Goal: Information Seeking & Learning: Learn about a topic

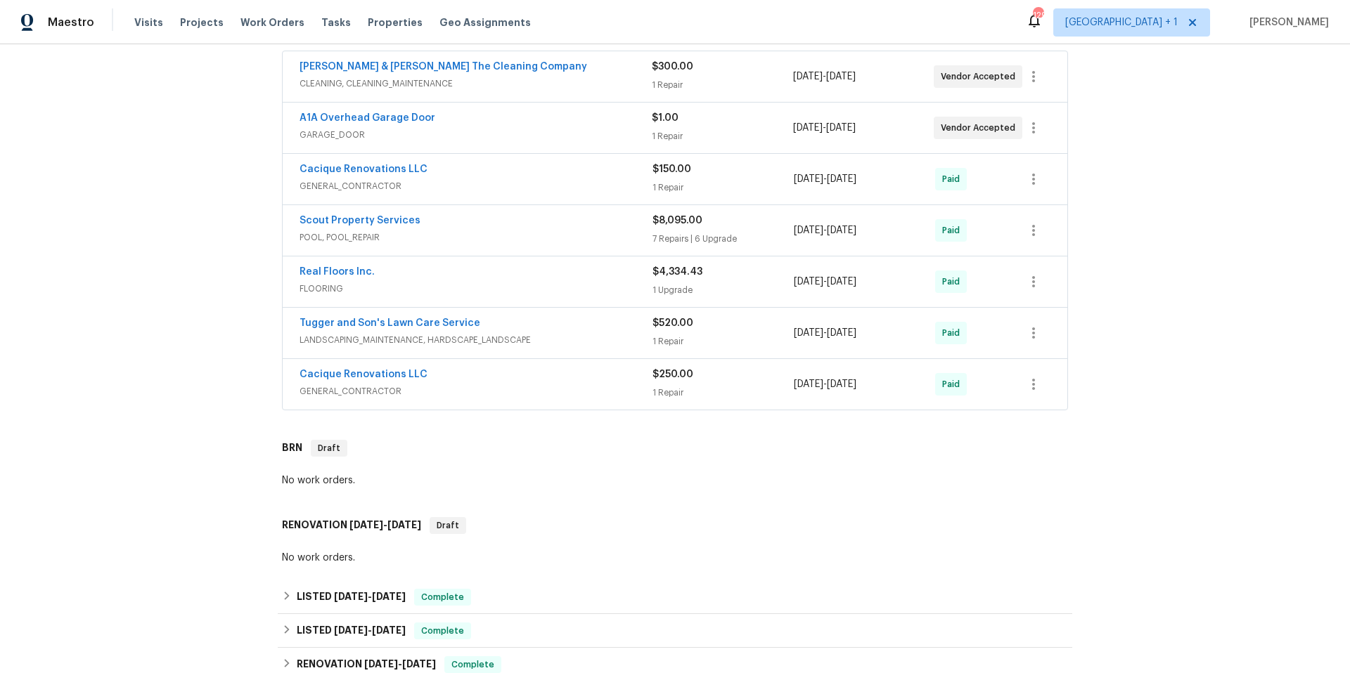
scroll to position [713, 0]
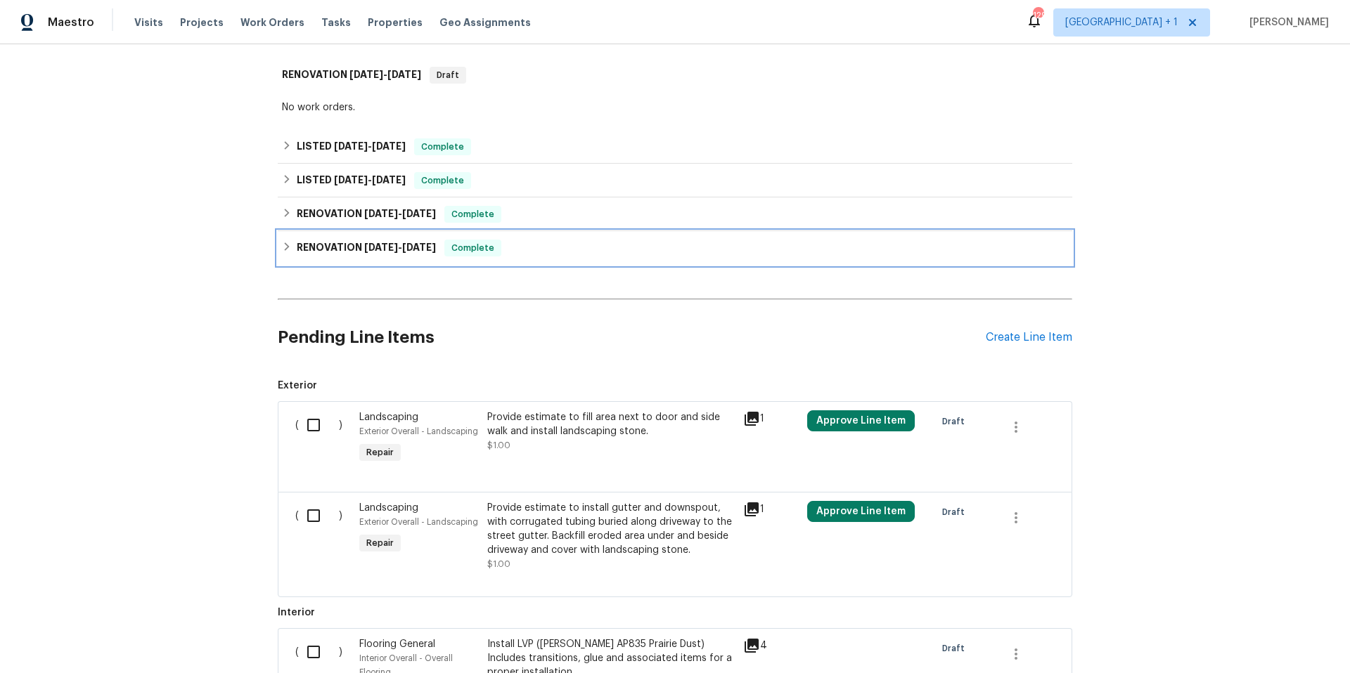
click at [541, 242] on div "RENOVATION [DATE] - [DATE] Complete" at bounding box center [675, 248] width 786 height 17
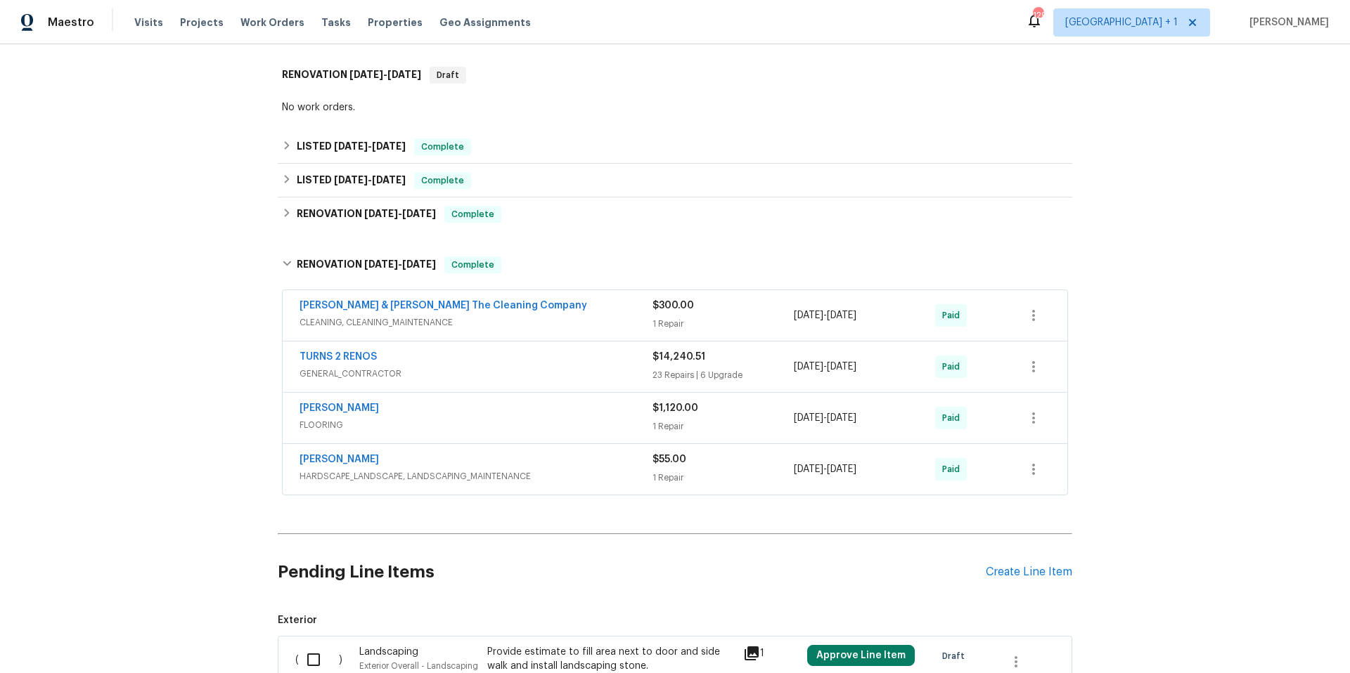
click at [559, 361] on div "TURNS 2 RENOS" at bounding box center [475, 358] width 353 height 17
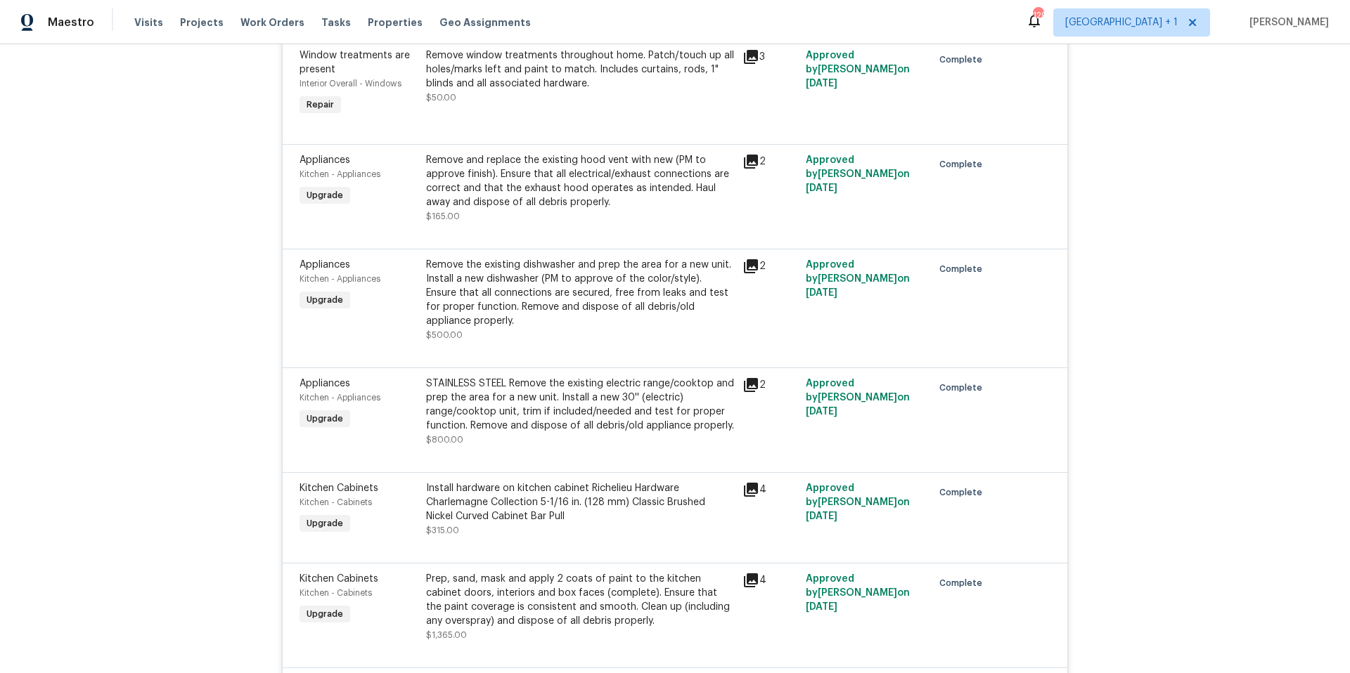
scroll to position [3340, 0]
click at [632, 176] on div "Remove and replace the existing hood vent with new (PM to approve finish). Ensu…" at bounding box center [580, 180] width 308 height 56
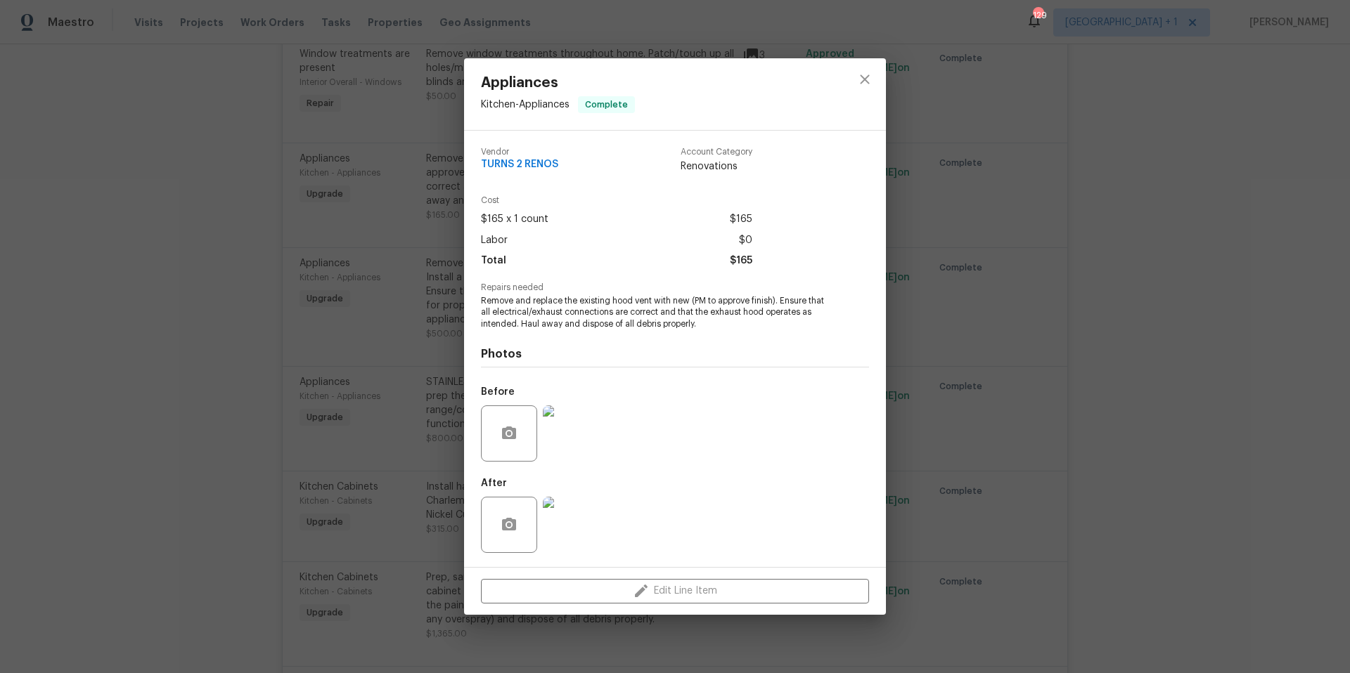
click at [628, 176] on div "Vendor TURNS 2 RENOS Account Category Renovations" at bounding box center [675, 166] width 388 height 60
click at [867, 85] on icon "close" at bounding box center [864, 79] width 17 height 17
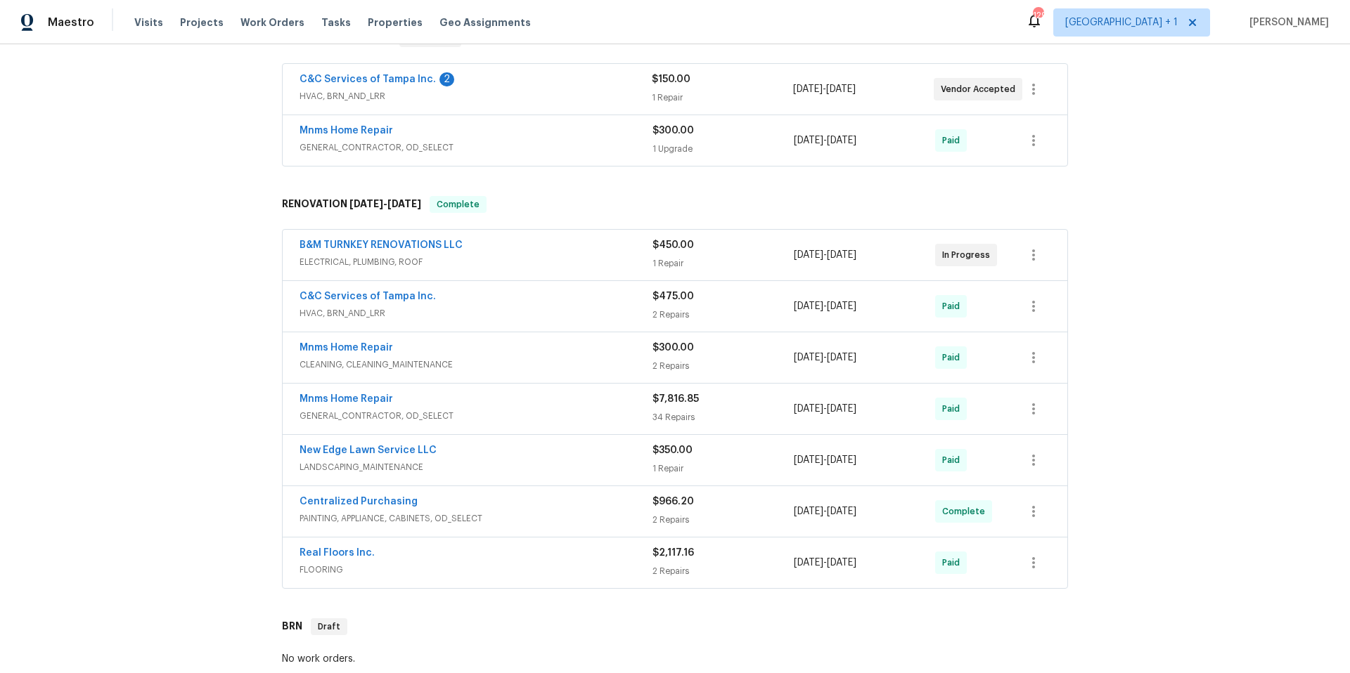
scroll to position [311, 0]
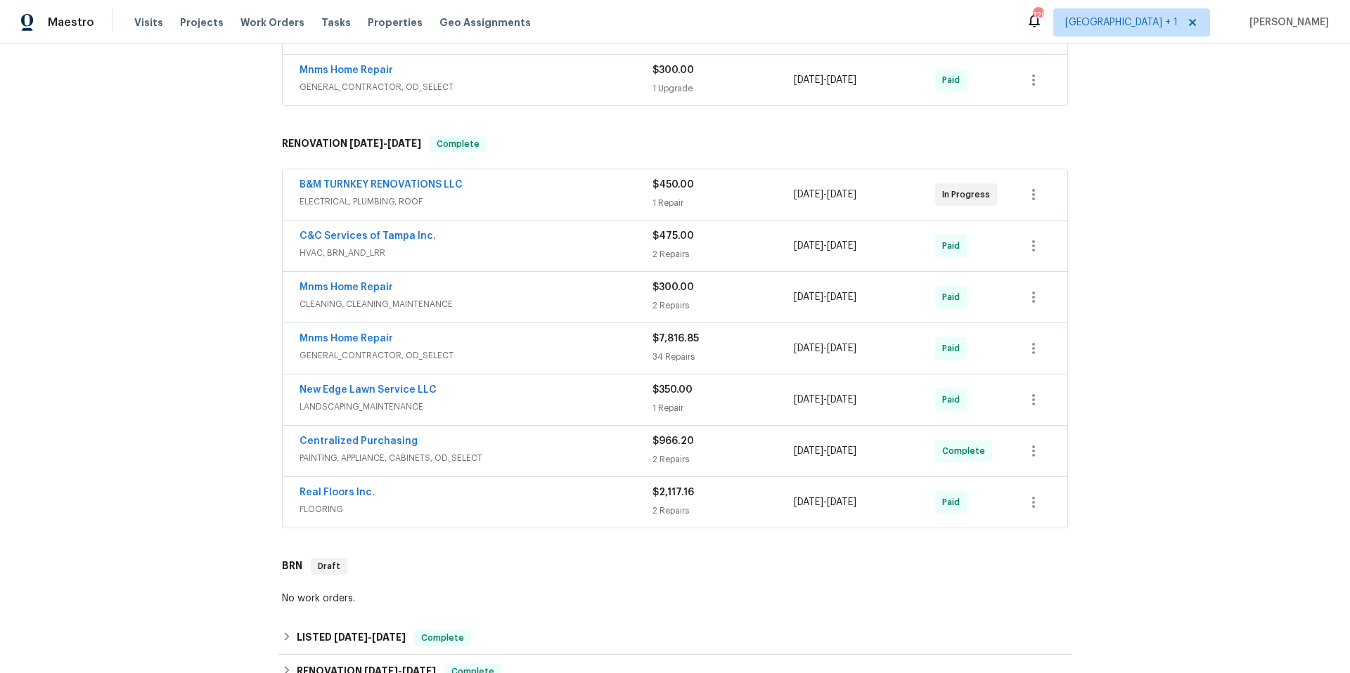
click at [517, 349] on span "GENERAL_CONTRACTOR, OD_SELECT" at bounding box center [475, 356] width 353 height 14
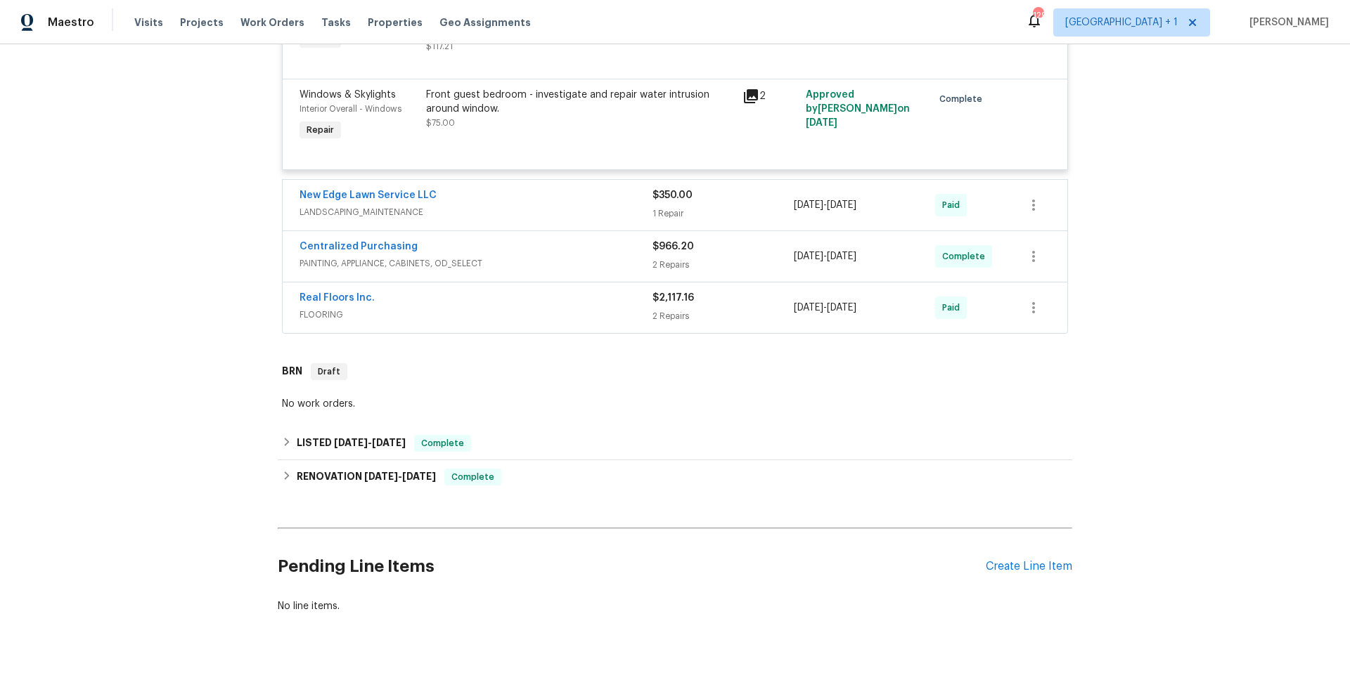
scroll to position [4229, 0]
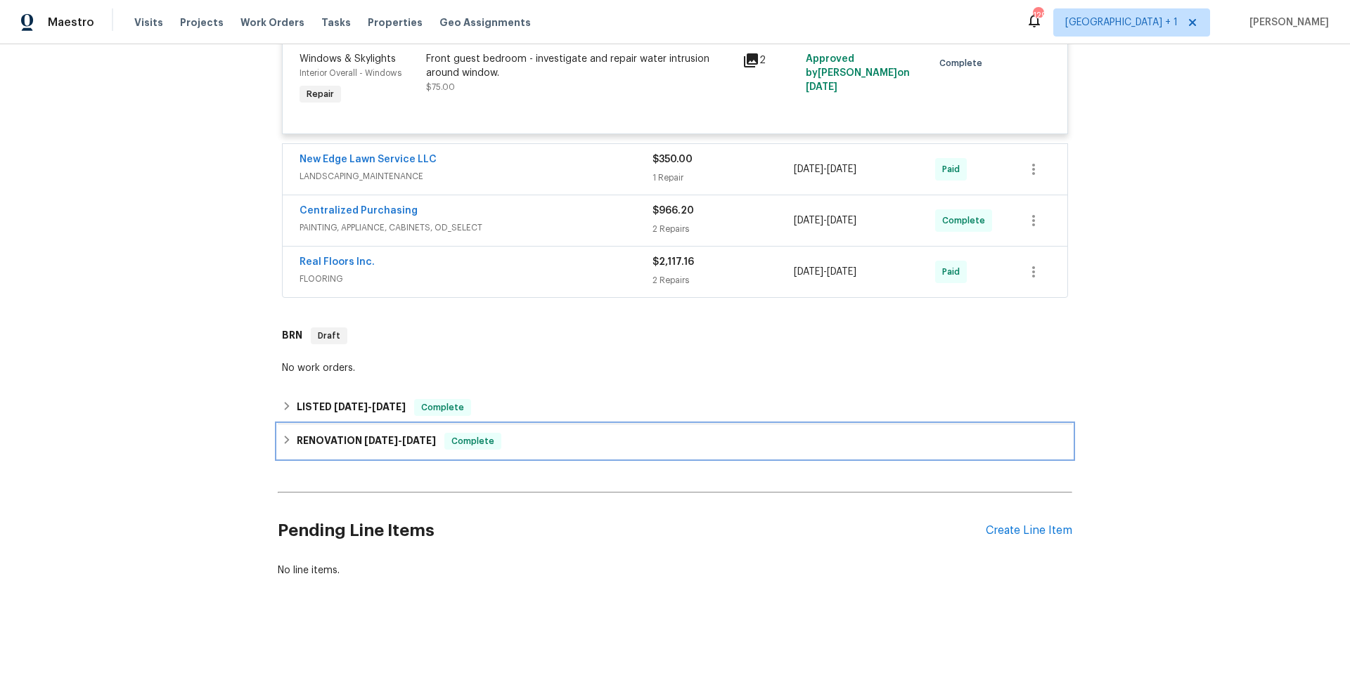
click at [573, 433] on div "RENOVATION 9/12/25 - 9/12/25 Complete" at bounding box center [675, 441] width 786 height 17
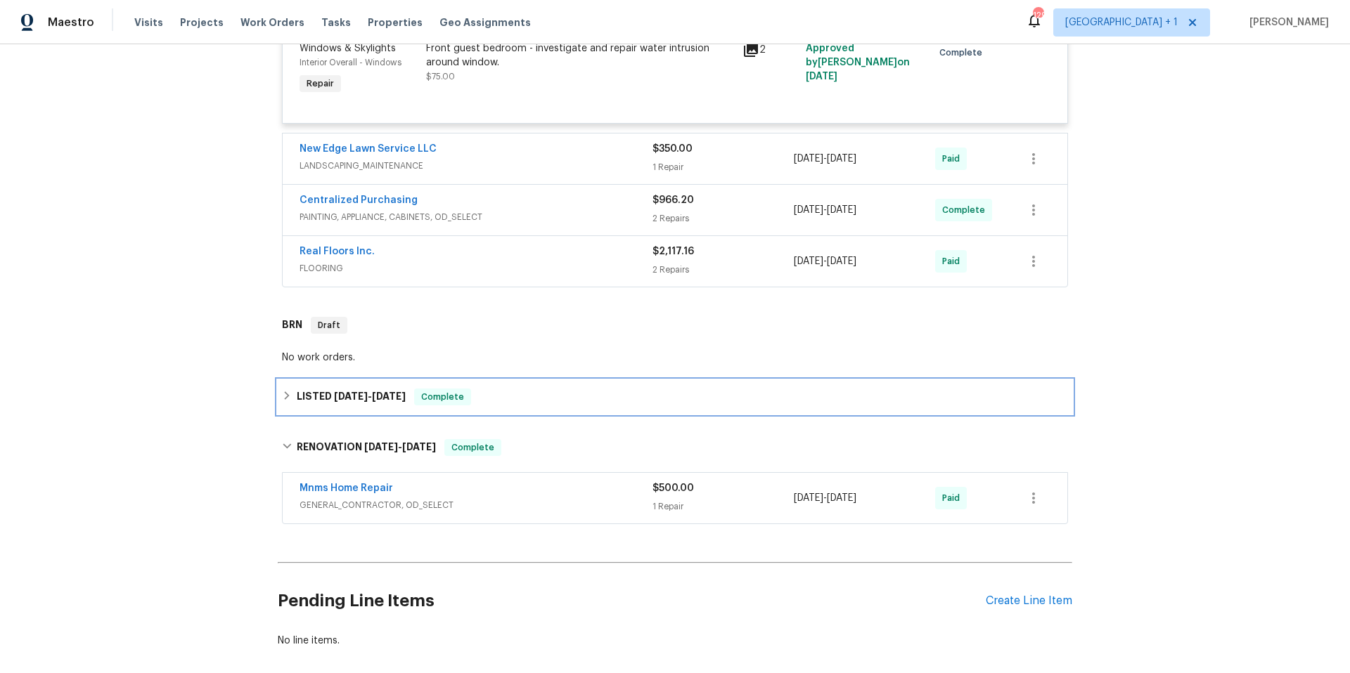
click at [579, 406] on div "LISTED 9/13/25 - 9/16/25 Complete" at bounding box center [675, 397] width 794 height 34
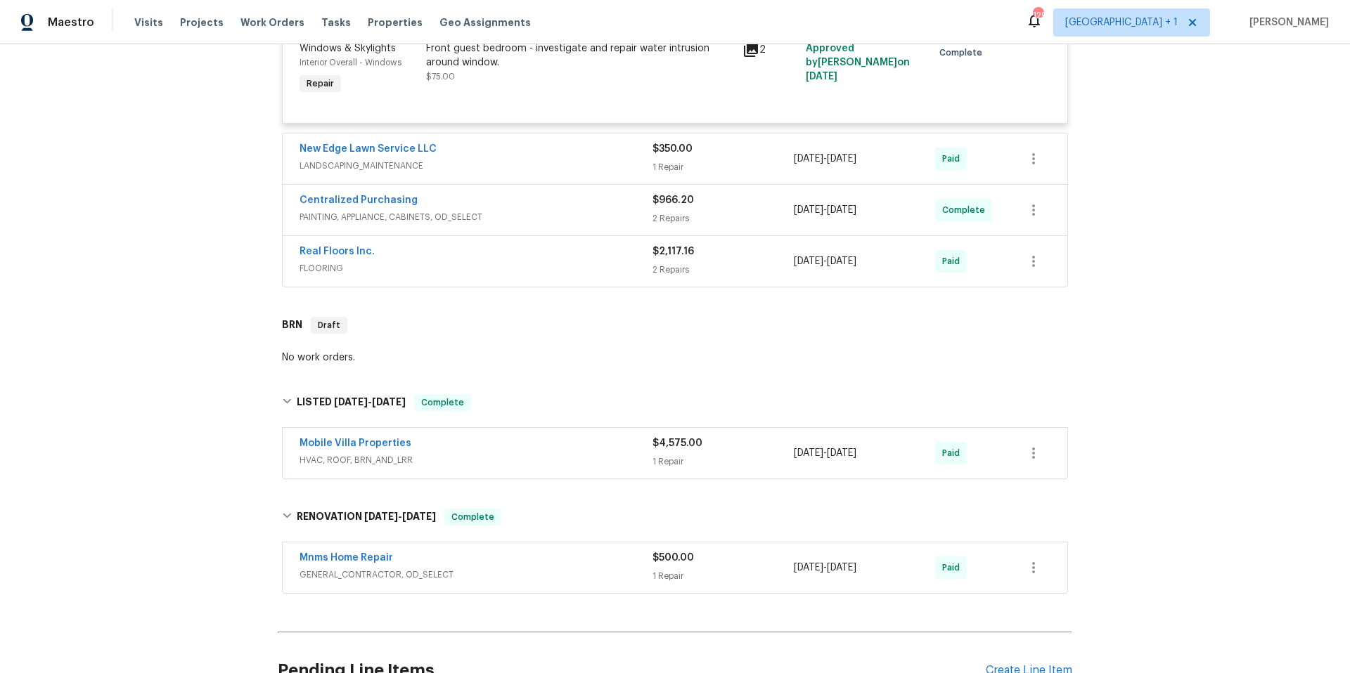
click at [559, 451] on div "Mobile Villa Properties" at bounding box center [475, 444] width 353 height 17
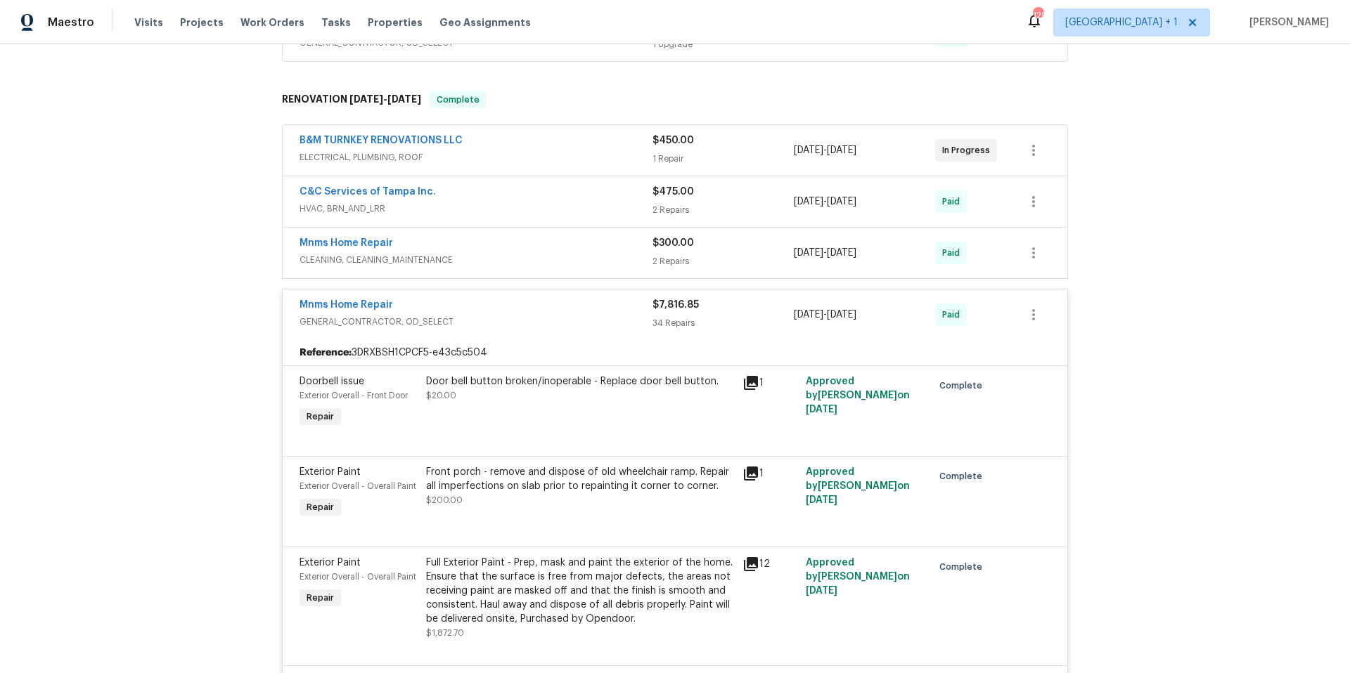
scroll to position [356, 0]
click at [540, 316] on span "GENERAL_CONTRACTOR, OD_SELECT" at bounding box center [475, 320] width 353 height 14
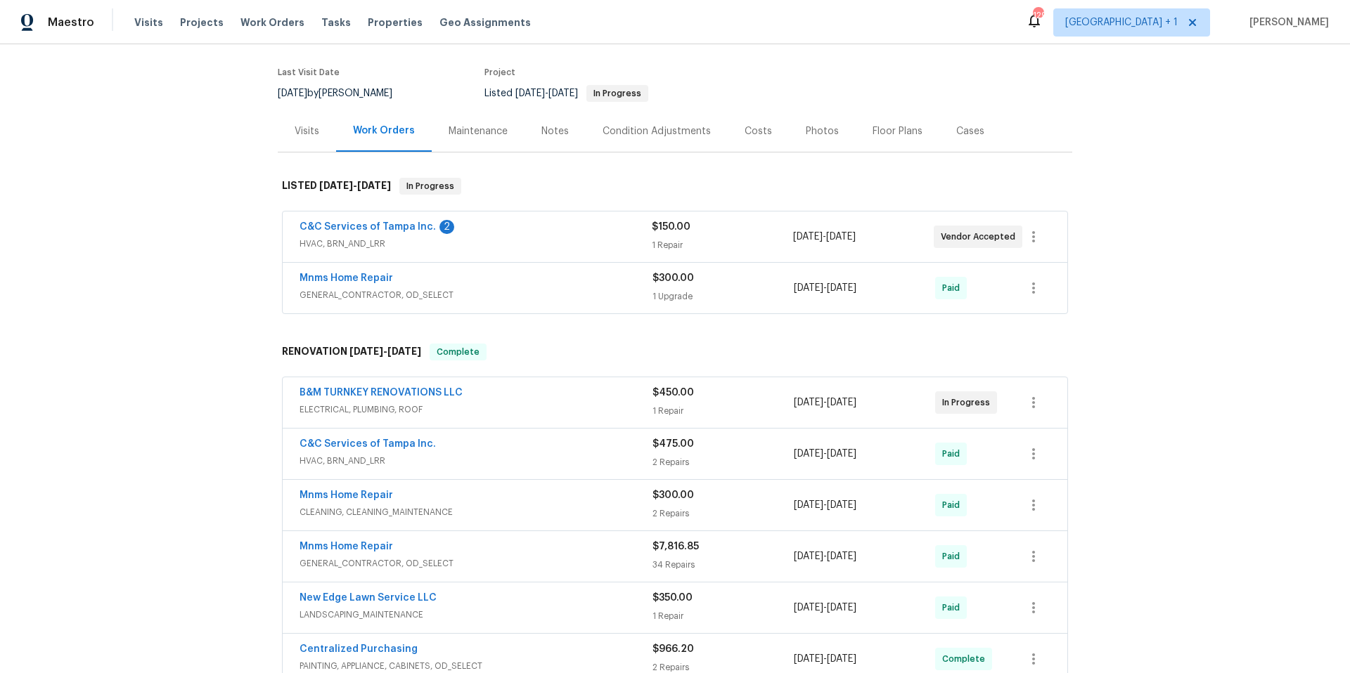
scroll to position [14, 0]
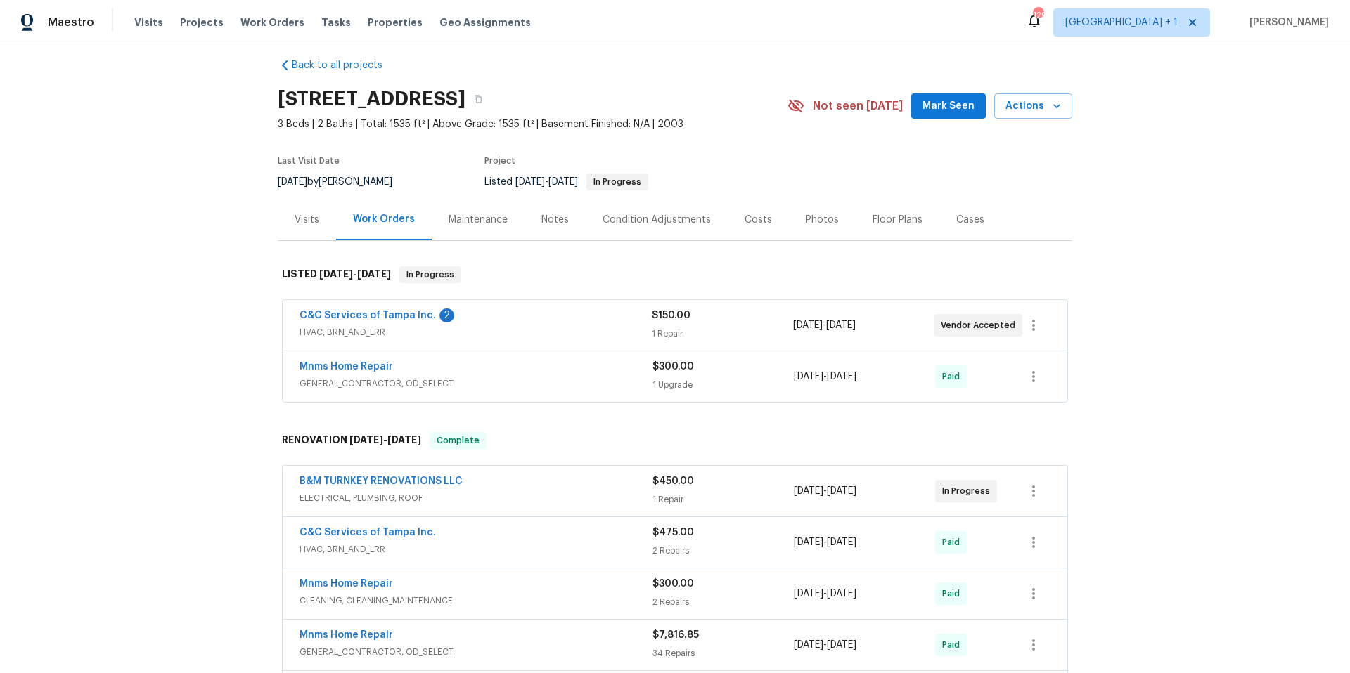
click at [524, 329] on span "HVAC, BRN_AND_LRR" at bounding box center [475, 332] width 352 height 14
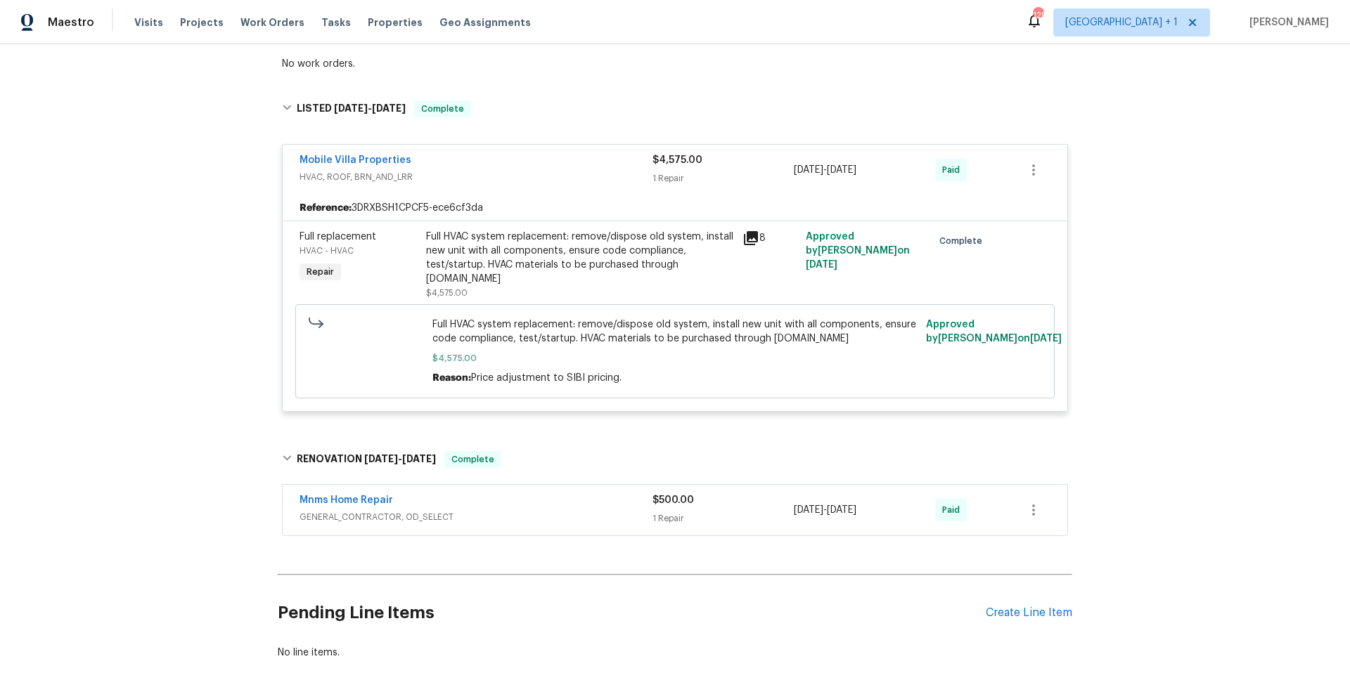
scroll to position [999, 0]
click at [540, 169] on span "HVAC, ROOF, BRN_AND_LRR" at bounding box center [475, 174] width 353 height 14
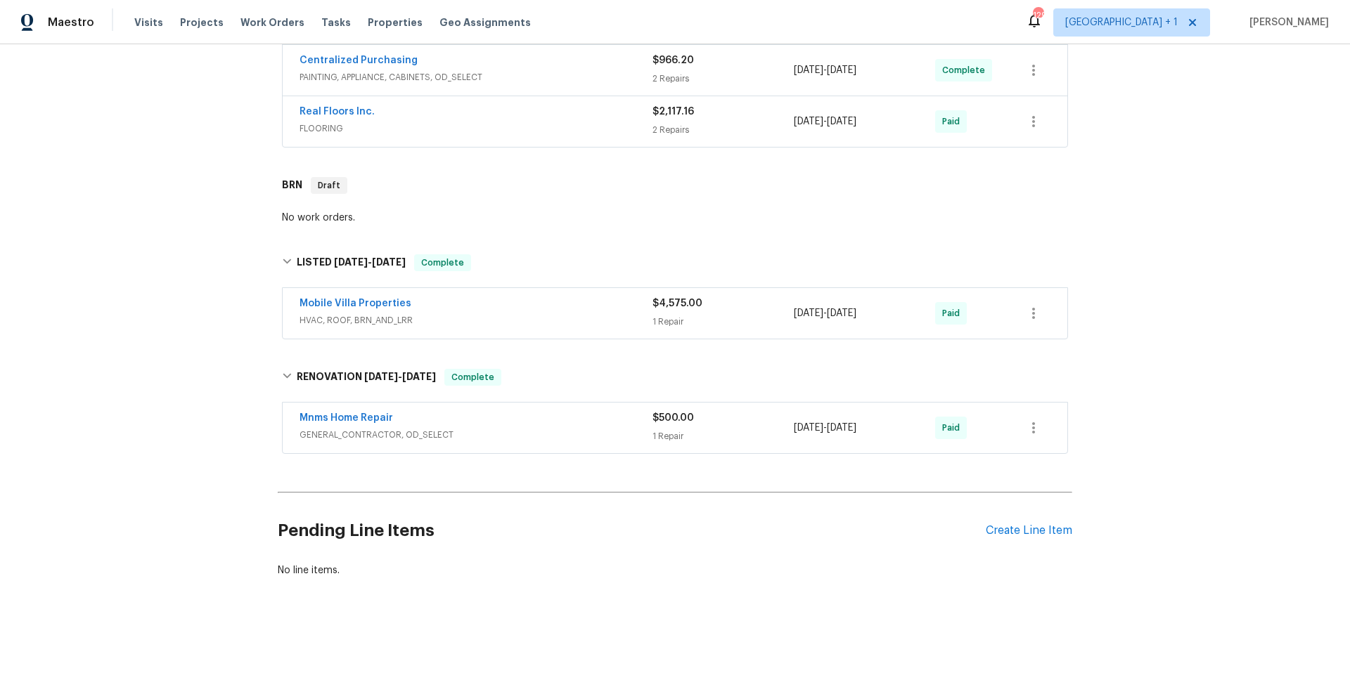
click at [507, 313] on span "HVAC, ROOF, BRN_AND_LRR" at bounding box center [475, 320] width 353 height 14
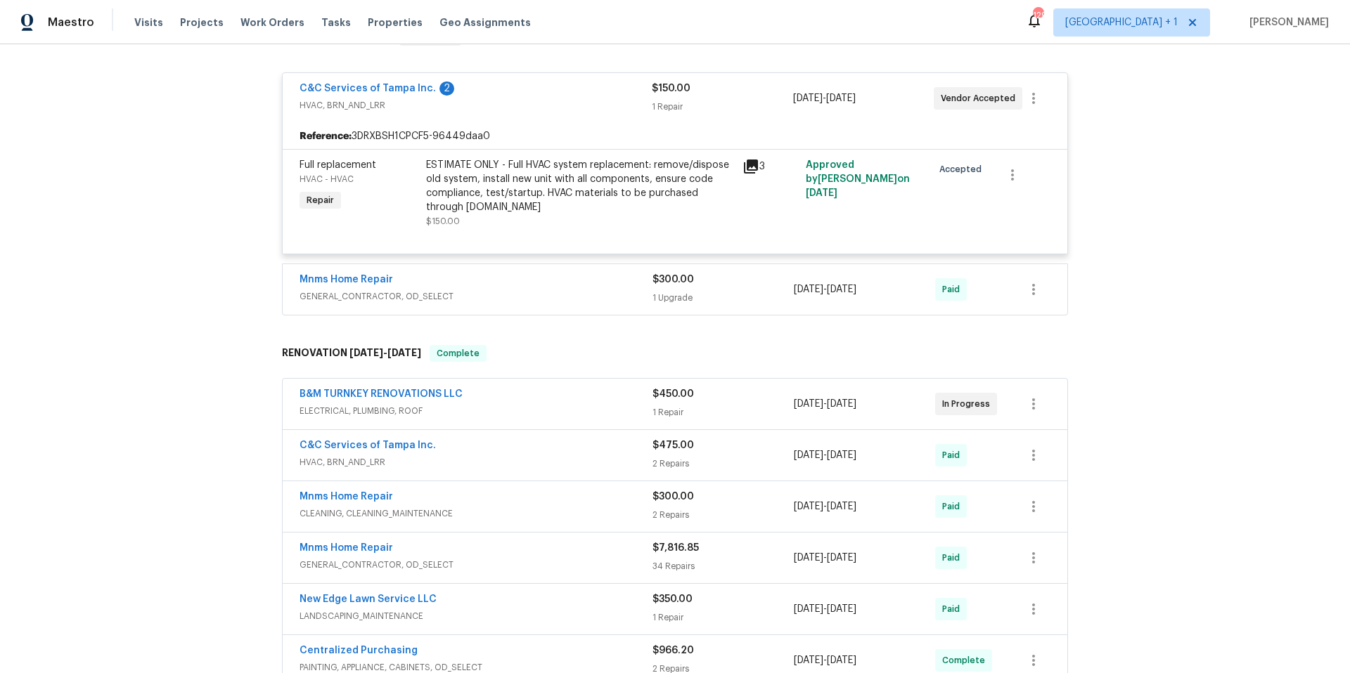
scroll to position [101, 0]
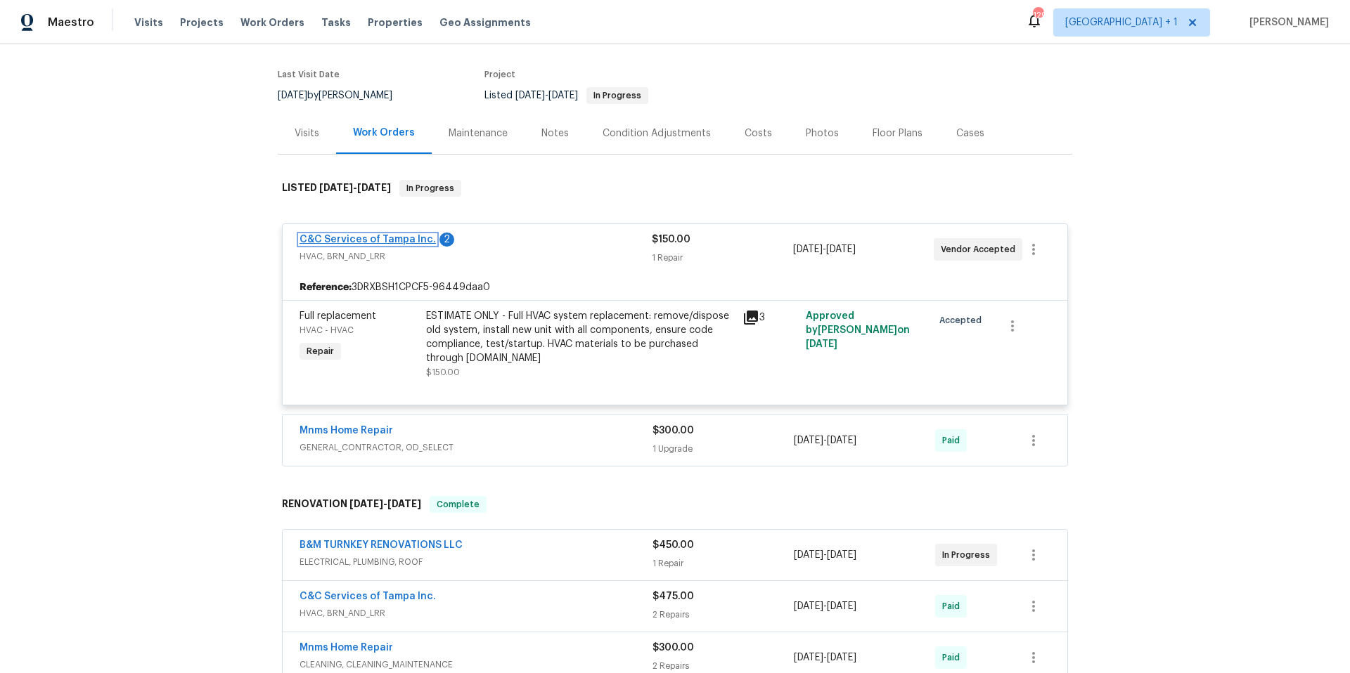
click at [382, 238] on link "C&C Services of Tampa Inc." at bounding box center [367, 240] width 136 height 10
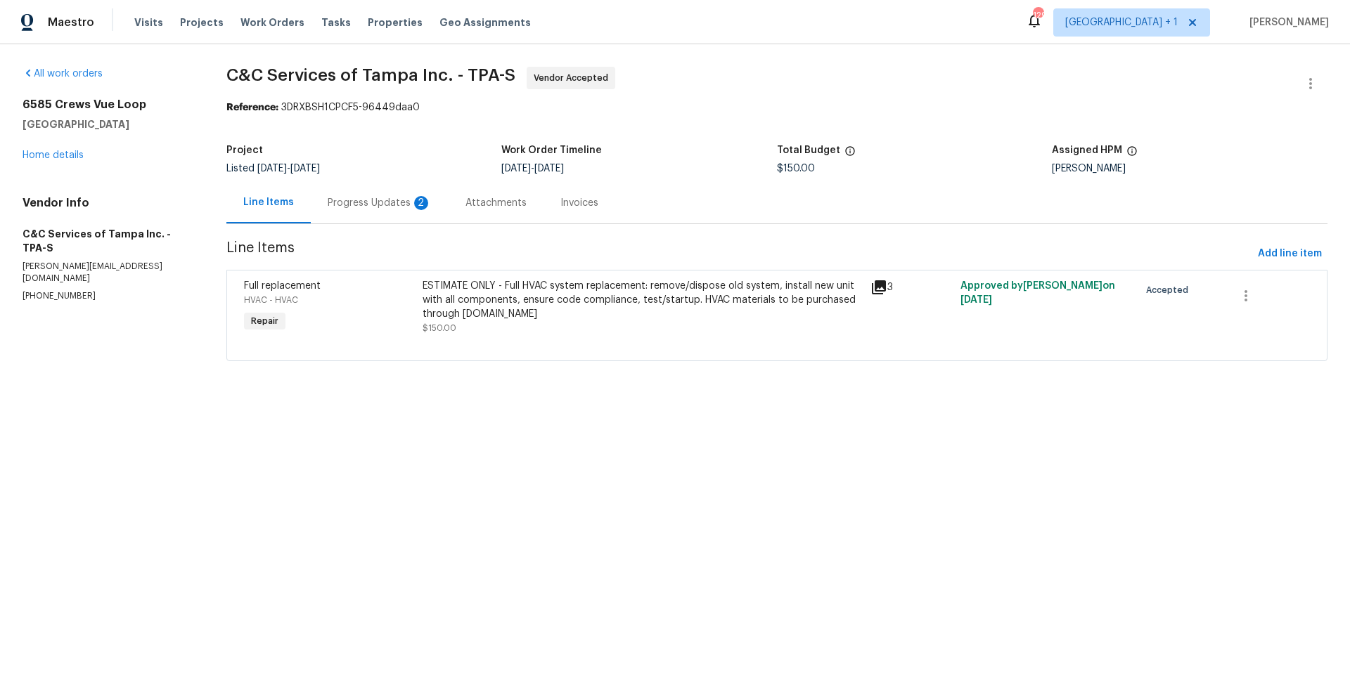
click at [392, 204] on div "Progress Updates 2" at bounding box center [380, 203] width 104 height 14
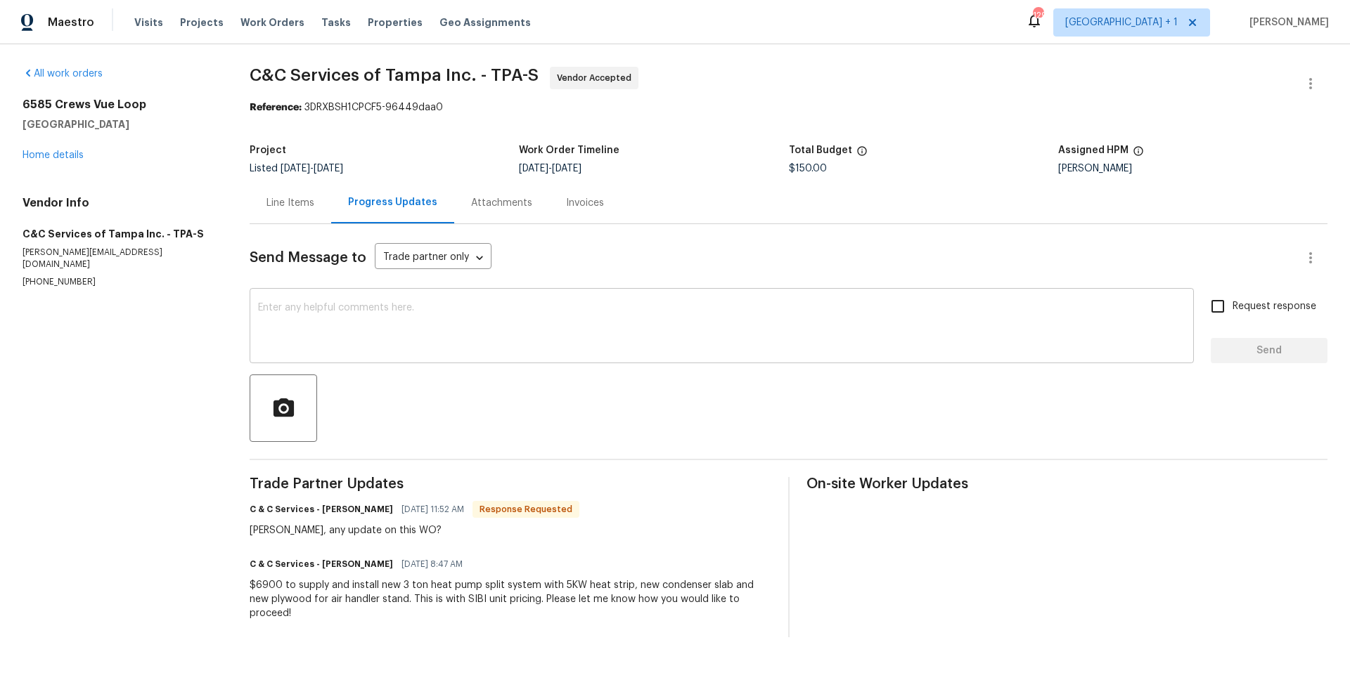
click at [393, 306] on textarea at bounding box center [721, 327] width 927 height 49
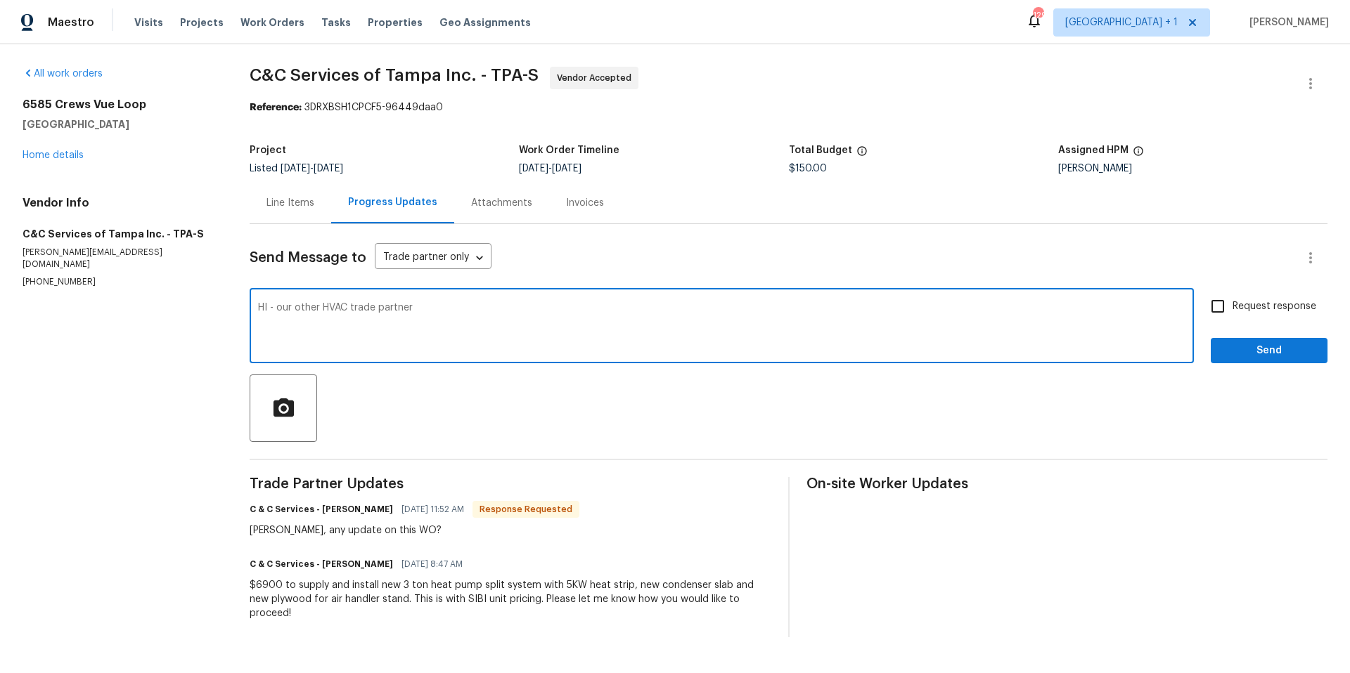
type textarea "HI - our other HVAC trade partner"
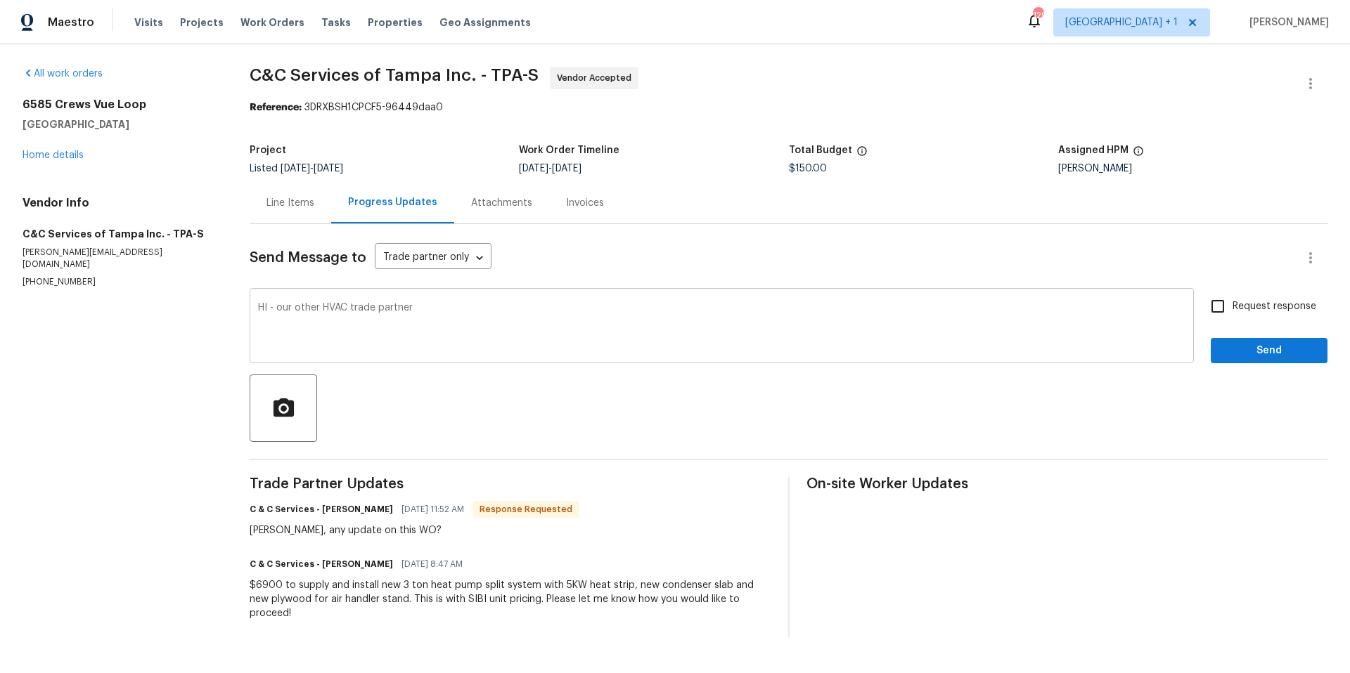
drag, startPoint x: 257, startPoint y: 309, endPoint x: 434, endPoint y: 316, distance: 177.2
click at [434, 316] on div "HI - our other HVAC trade partner x ​" at bounding box center [722, 328] width 944 height 72
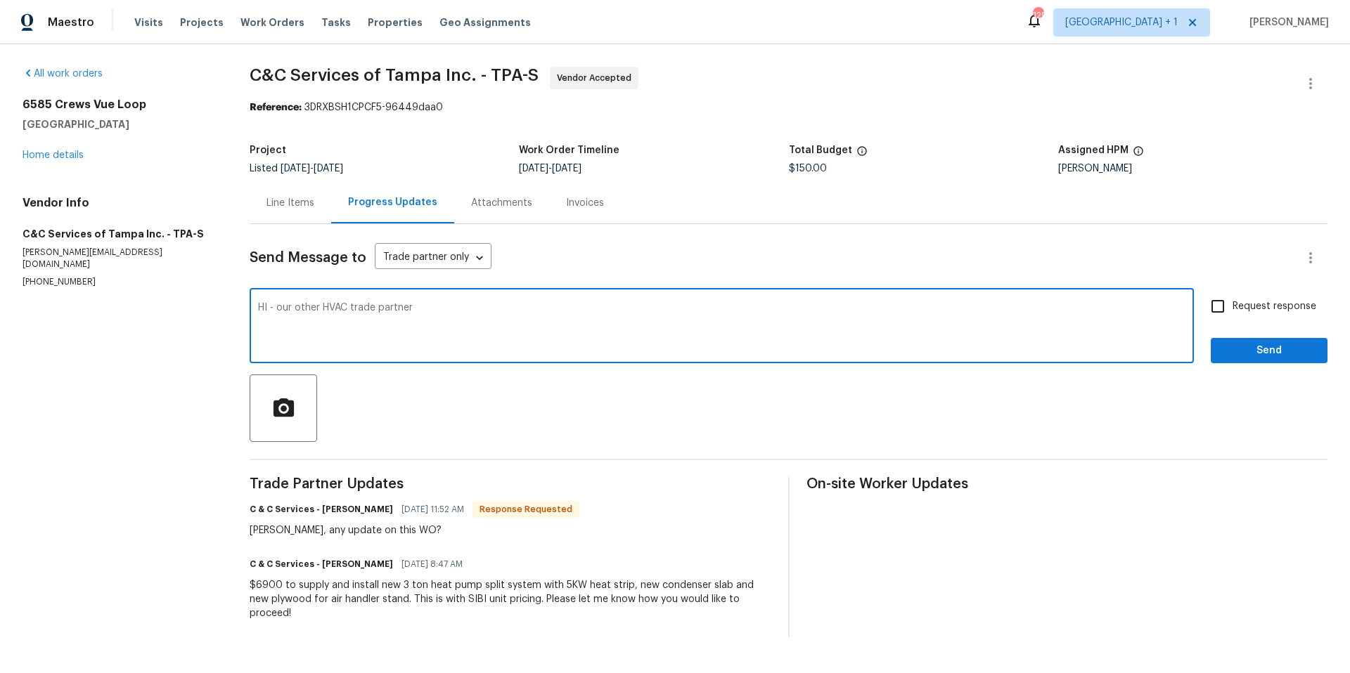
drag, startPoint x: 432, startPoint y: 311, endPoint x: 233, endPoint y: 302, distance: 199.2
click at [225, 302] on div "All work orders 6585 Crews Vue Loop Lakeland, FL 33813 Home details Vendor Info…" at bounding box center [675, 352] width 1350 height 616
click at [60, 157] on link "Home details" at bounding box center [52, 155] width 61 height 10
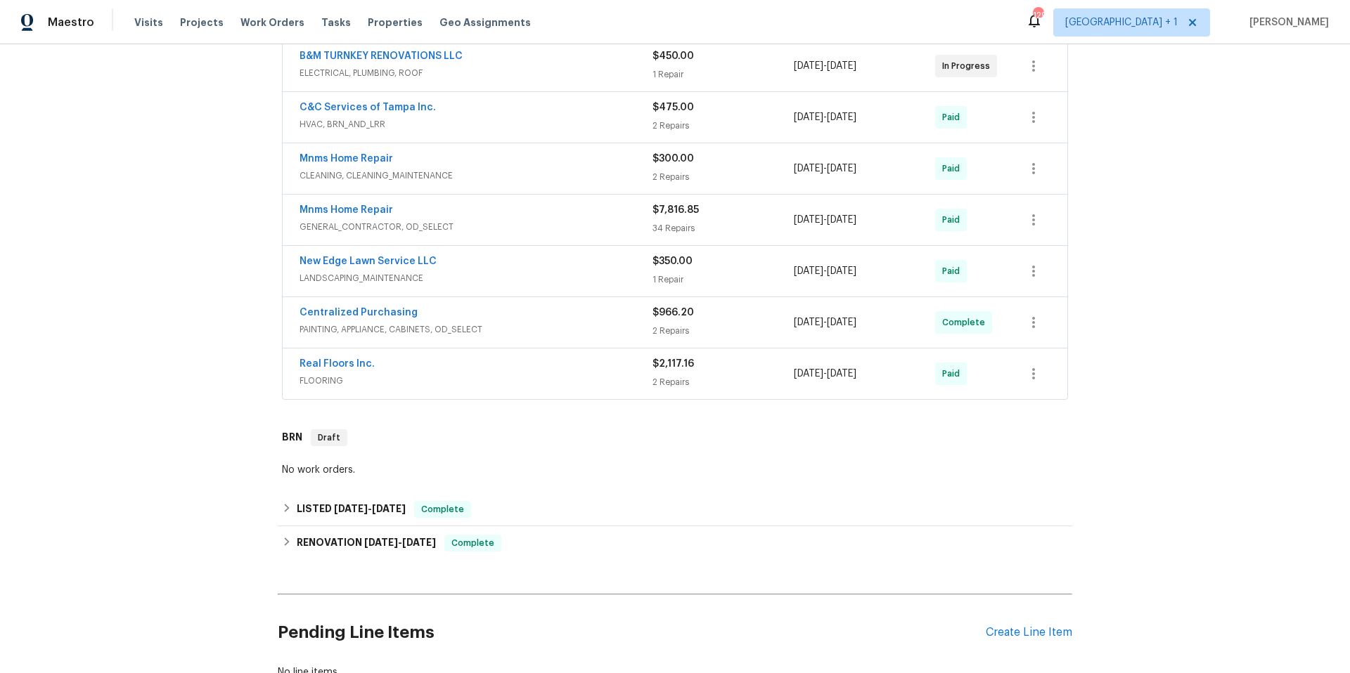
scroll to position [552, 0]
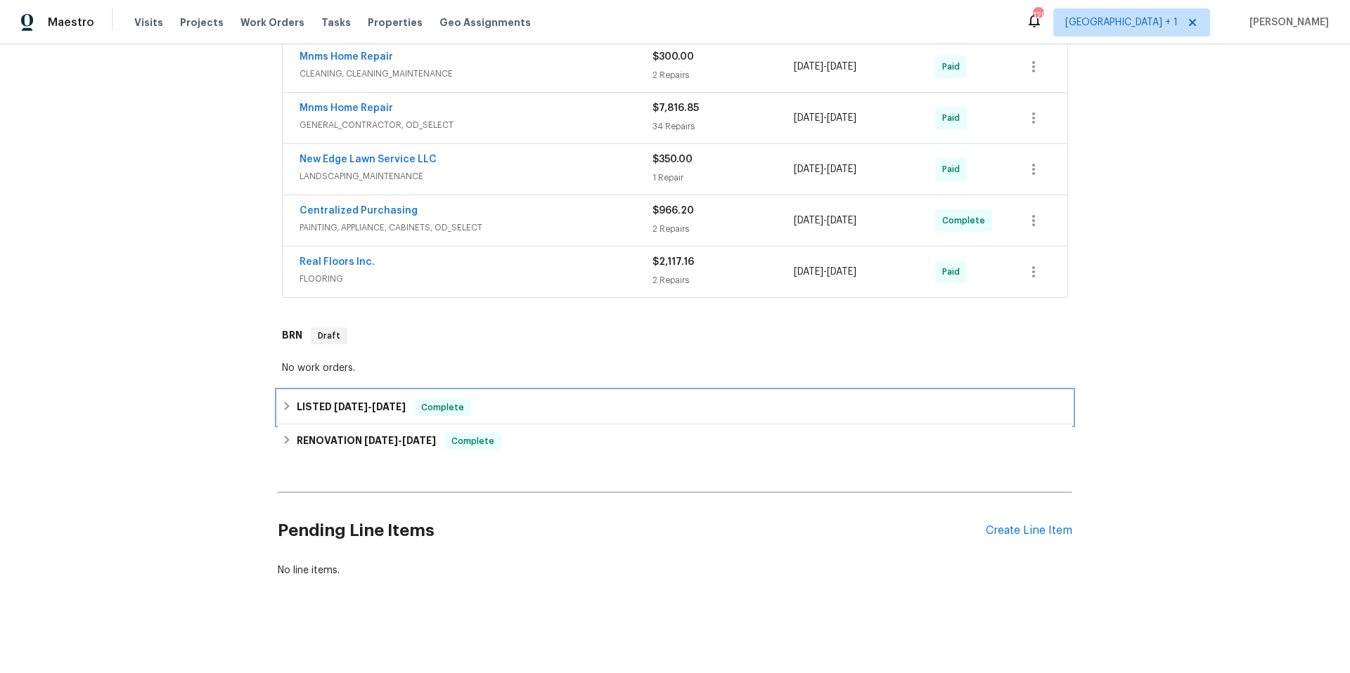
click at [551, 399] on div "LISTED 9/13/25 - 9/16/25 Complete" at bounding box center [675, 407] width 786 height 17
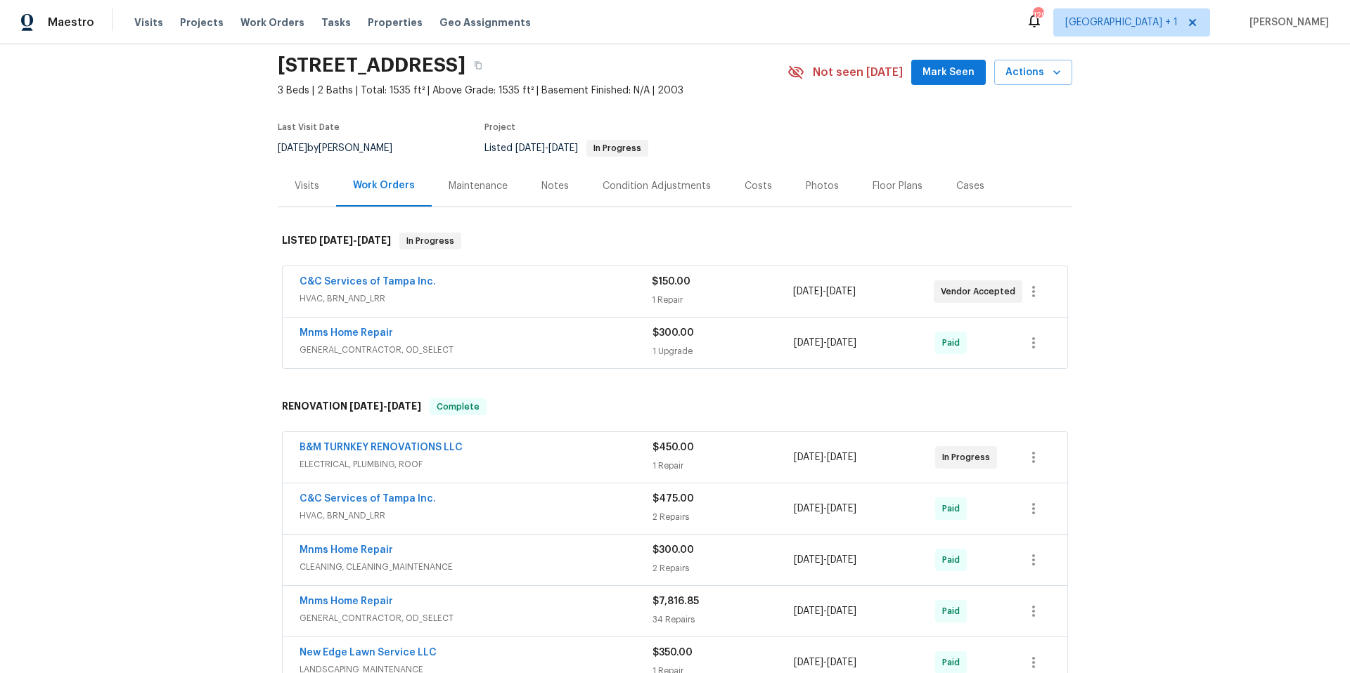
scroll to position [7, 0]
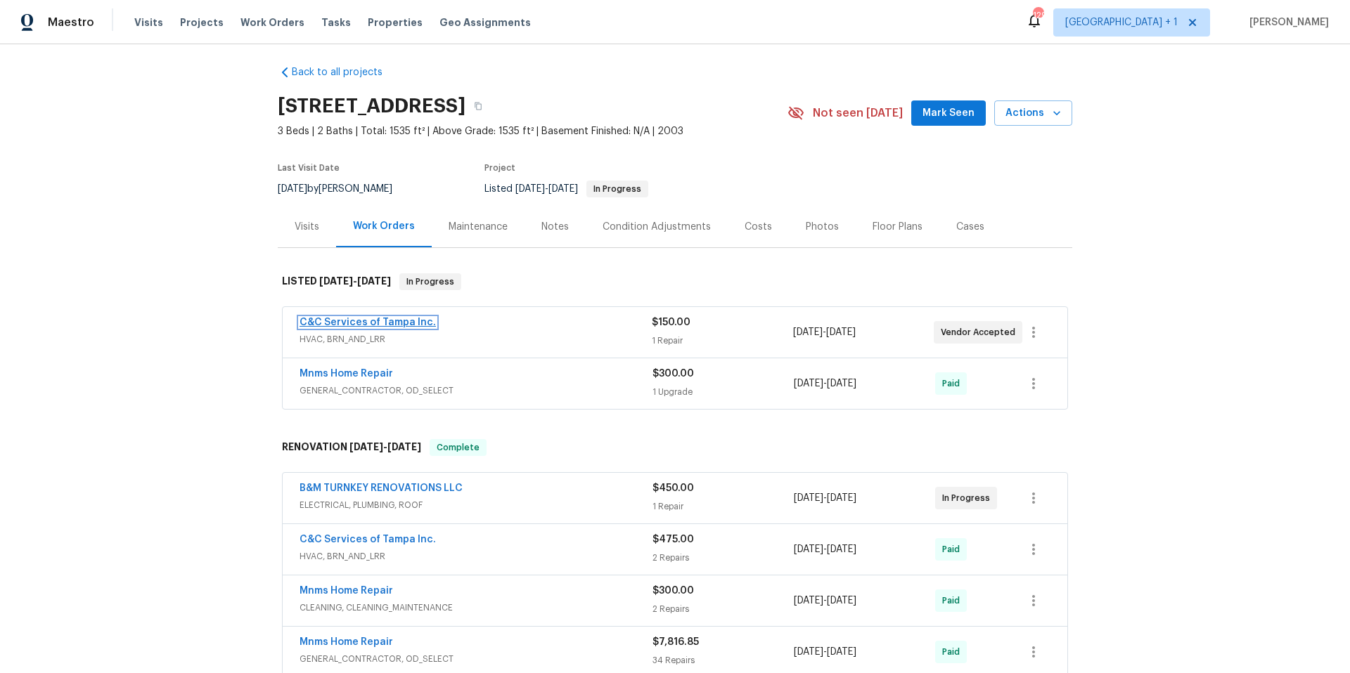
click at [389, 325] on link "C&C Services of Tampa Inc." at bounding box center [367, 323] width 136 height 10
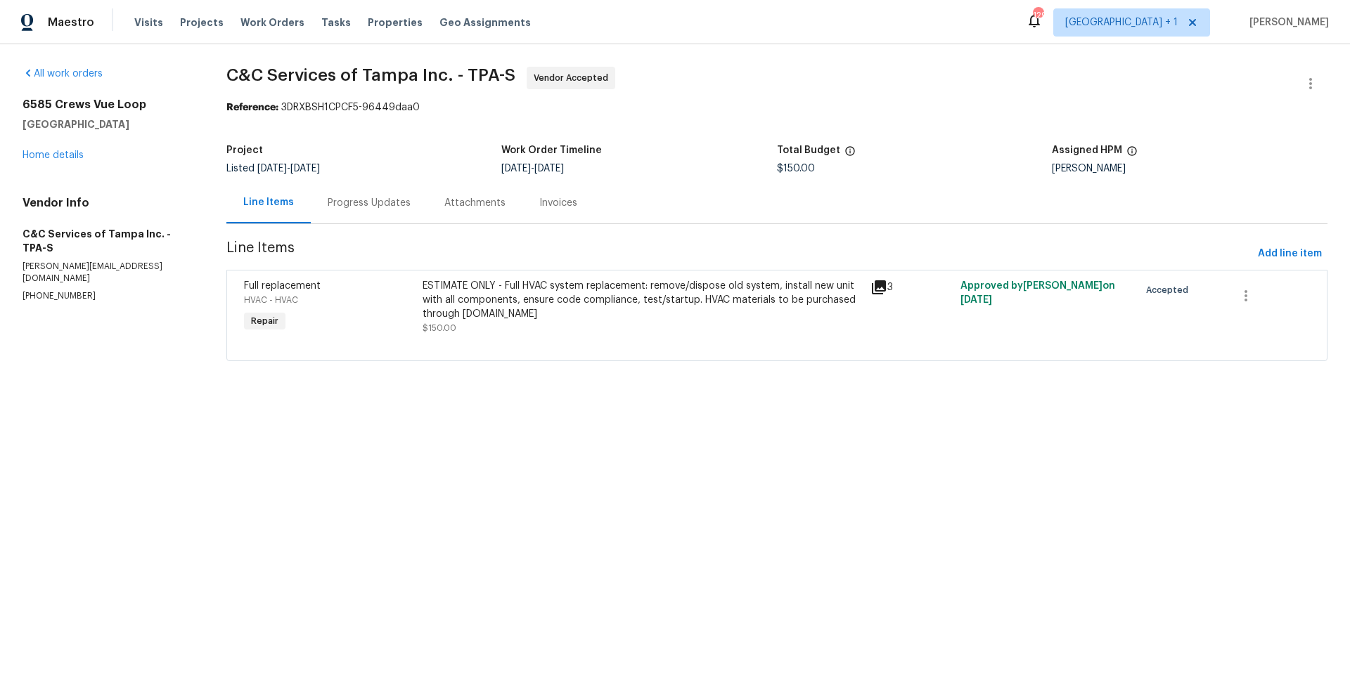
click at [370, 202] on div "Progress Updates" at bounding box center [369, 203] width 83 height 14
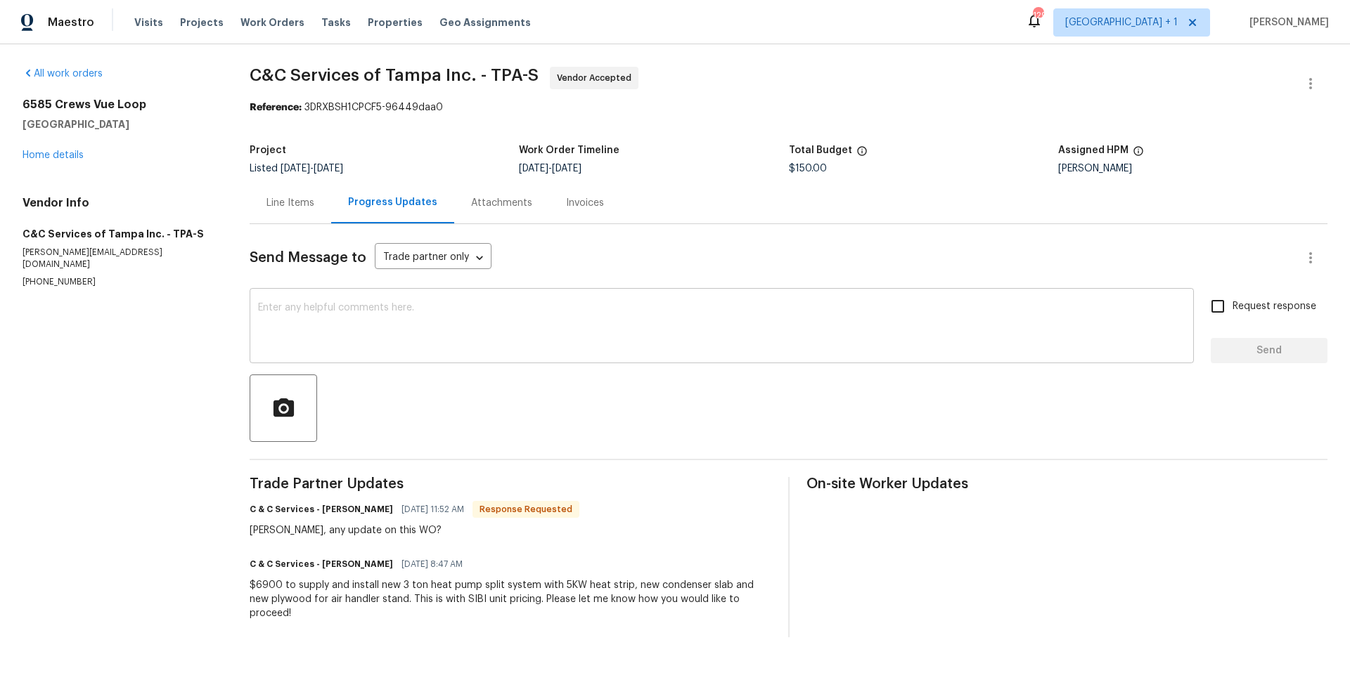
click at [423, 342] on textarea at bounding box center [721, 327] width 927 height 49
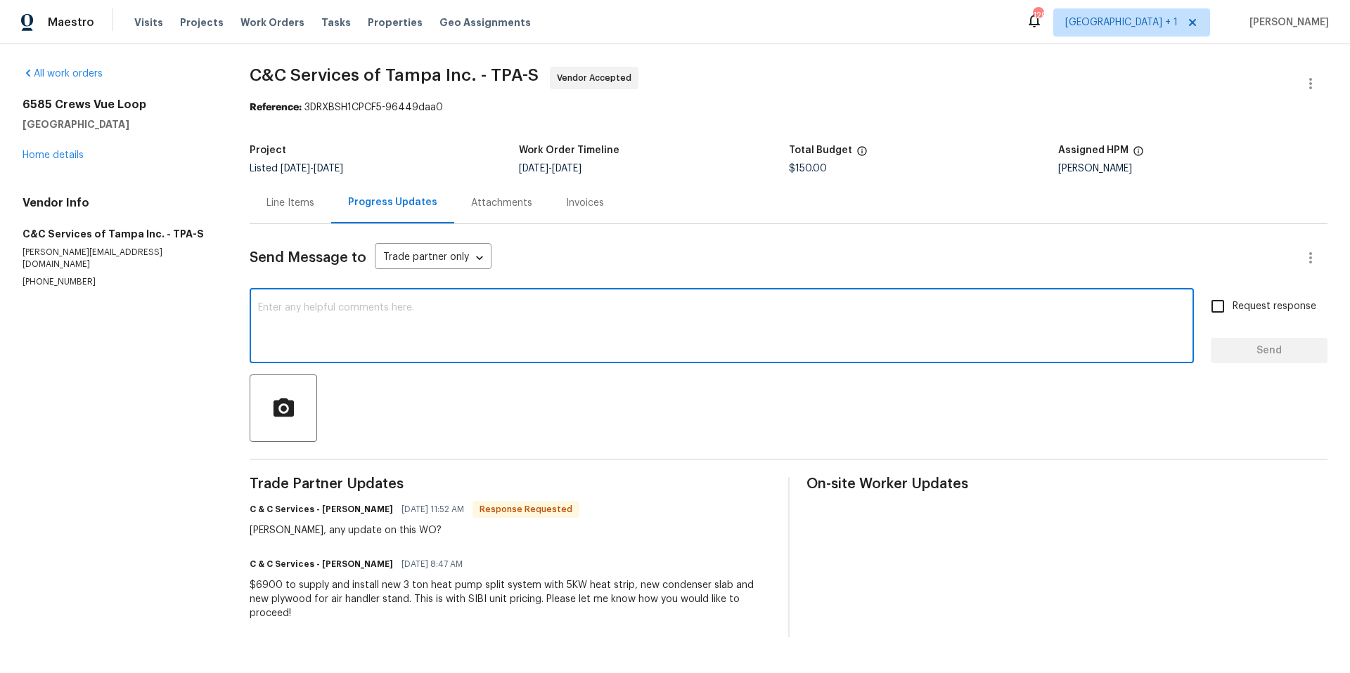
paste textarea "HI - our other HVAC trade partner"
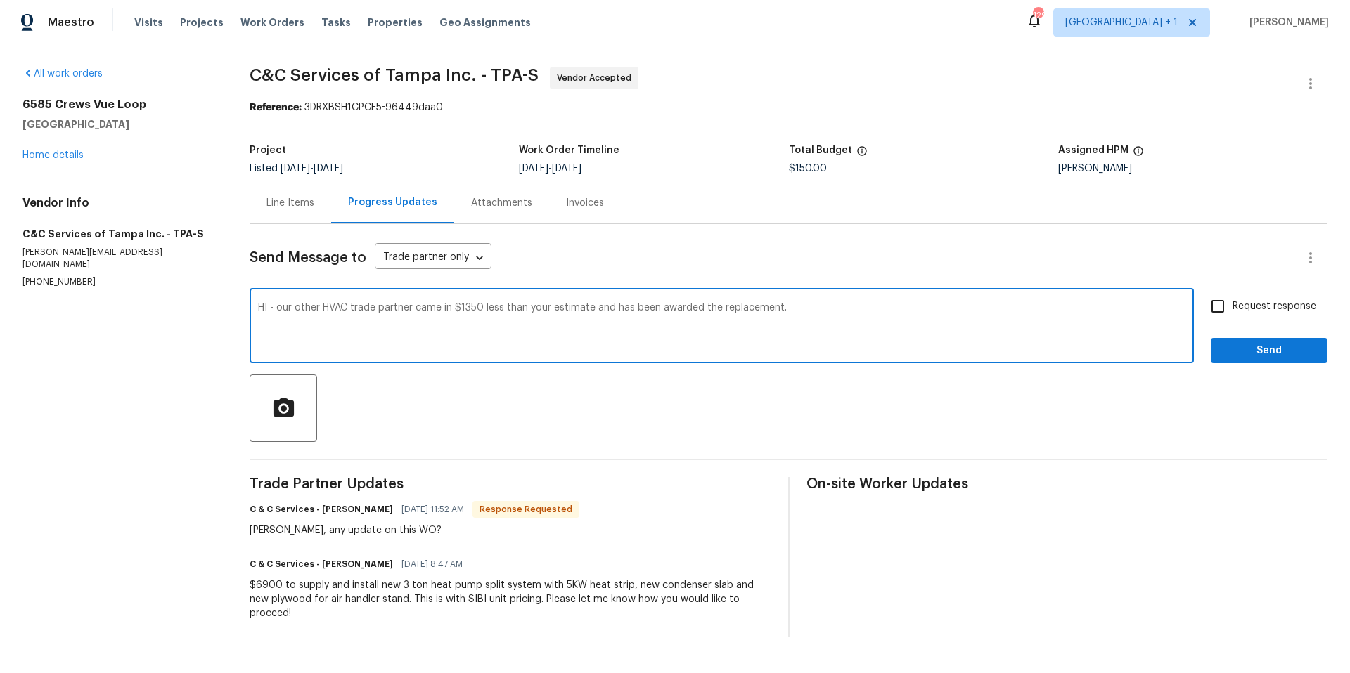
drag, startPoint x: 700, startPoint y: 312, endPoint x: 656, endPoint y: 312, distance: 44.3
click at [656, 312] on textarea "HI - our other HVAC trade partner came in $1350 less than your estimate and has…" at bounding box center [721, 327] width 927 height 49
click at [761, 309] on textarea "HI - our other HVAC trade partner came in $1350 less than your estimate and has…" at bounding box center [721, 327] width 927 height 49
click at [849, 307] on textarea "HI - our other HVAC trade partner came in $1350 less than your estimate and has…" at bounding box center [721, 327] width 927 height 49
type textarea "HI - our other HVAC trade partner came in $1350 less than your estimate and has…"
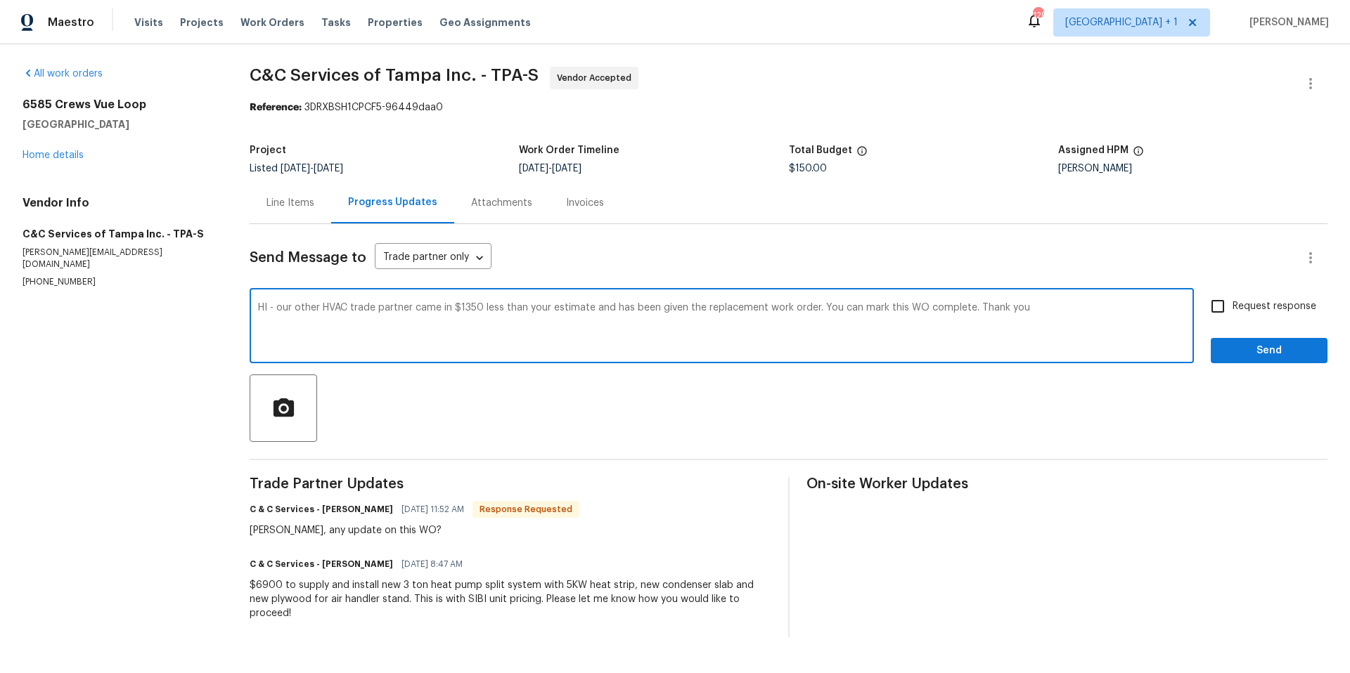
click at [1205, 305] on input "Request response" at bounding box center [1218, 307] width 30 height 30
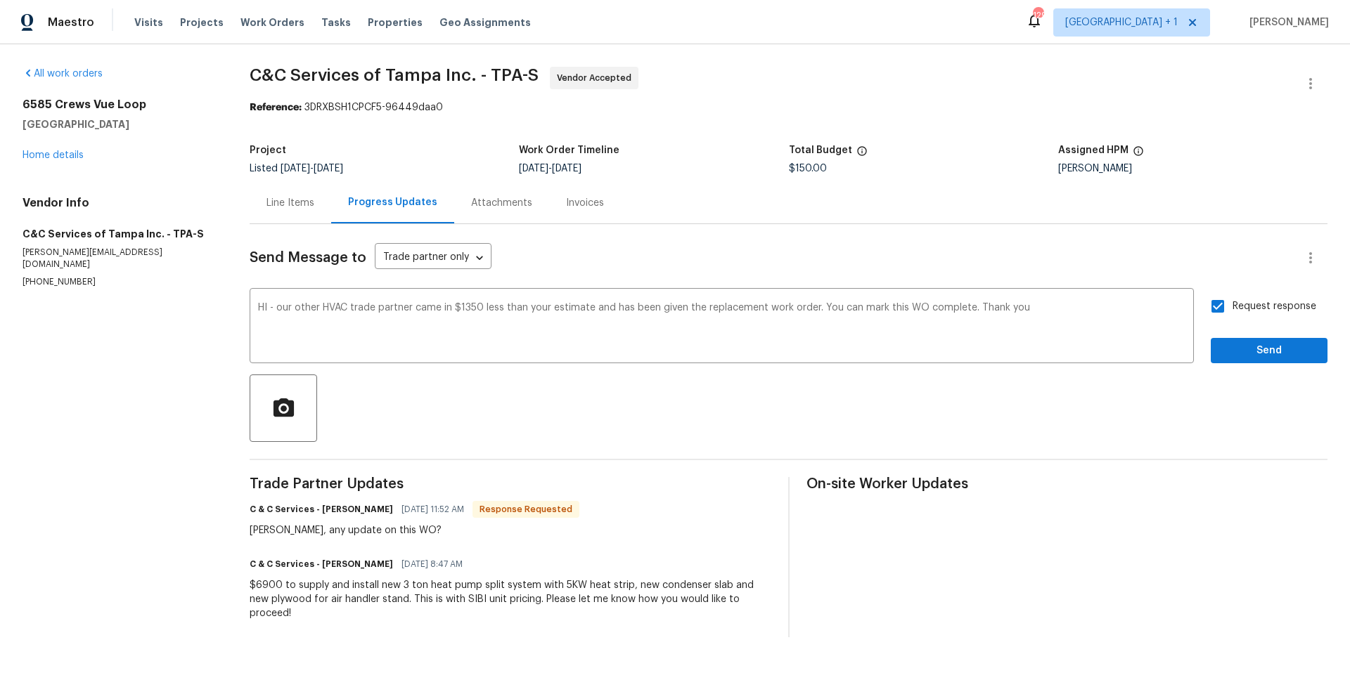
click at [1207, 305] on input "Request response" at bounding box center [1218, 307] width 30 height 30
checkbox input "false"
click at [1258, 356] on span "Send" at bounding box center [1269, 351] width 94 height 18
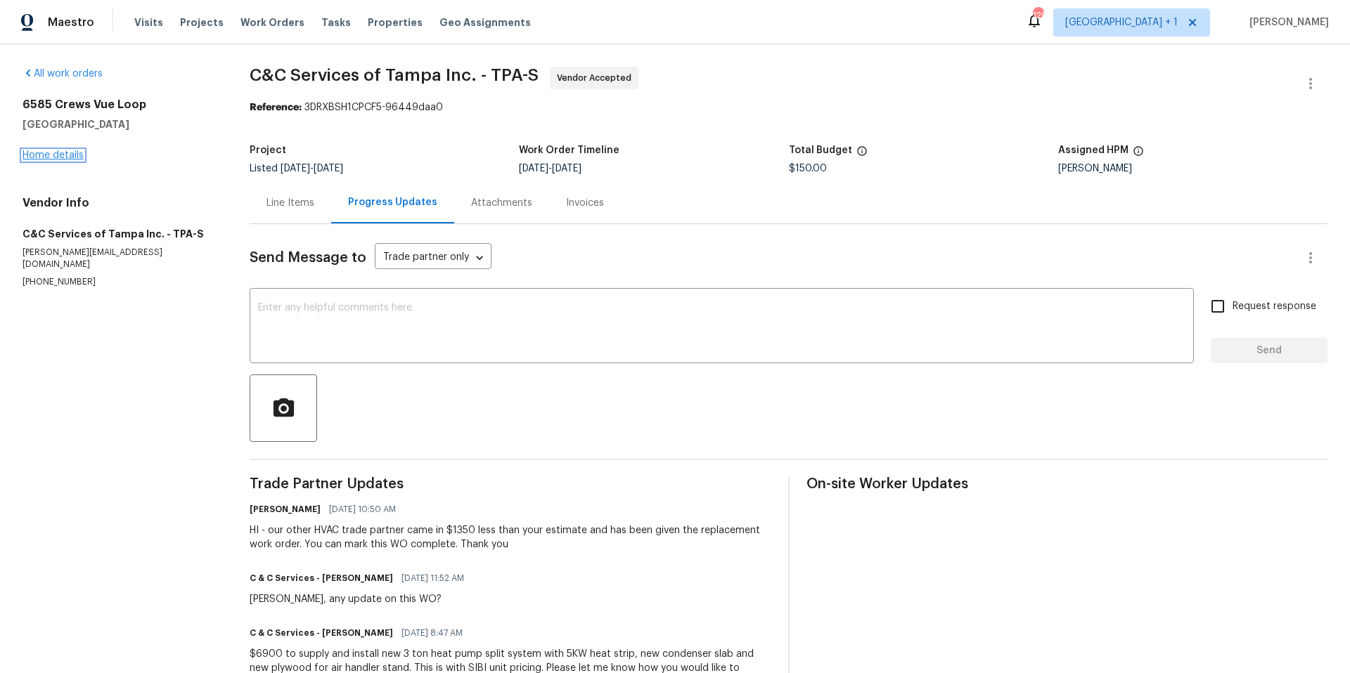
click at [51, 150] on link "Home details" at bounding box center [52, 155] width 61 height 10
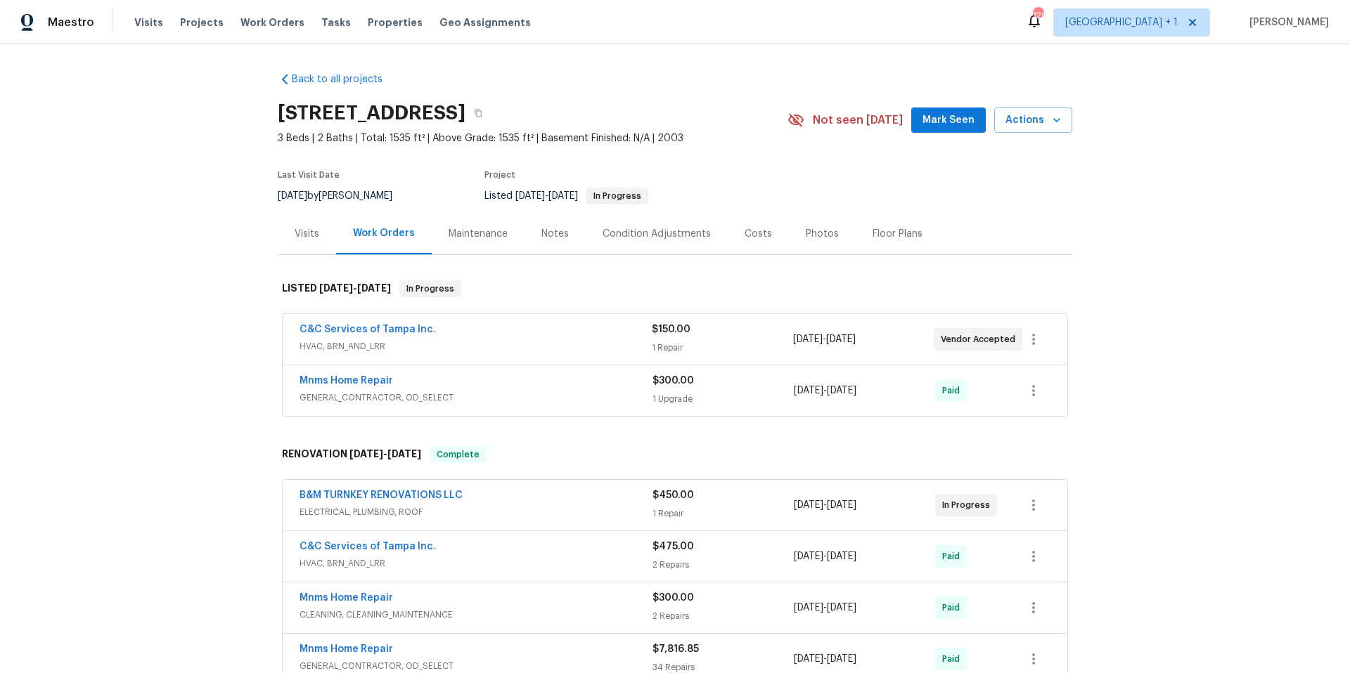
click at [541, 233] on div "Notes" at bounding box center [554, 234] width 27 height 14
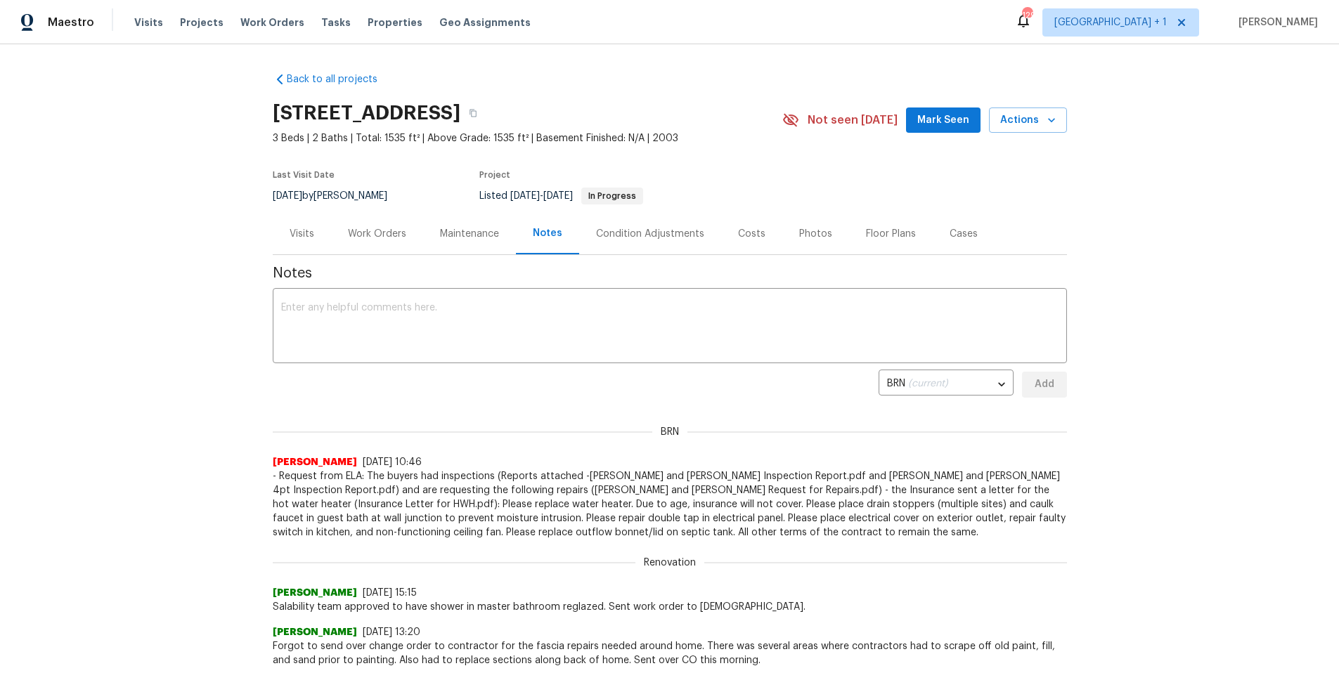
click at [663, 225] on div "Condition Adjustments" at bounding box center [650, 233] width 142 height 41
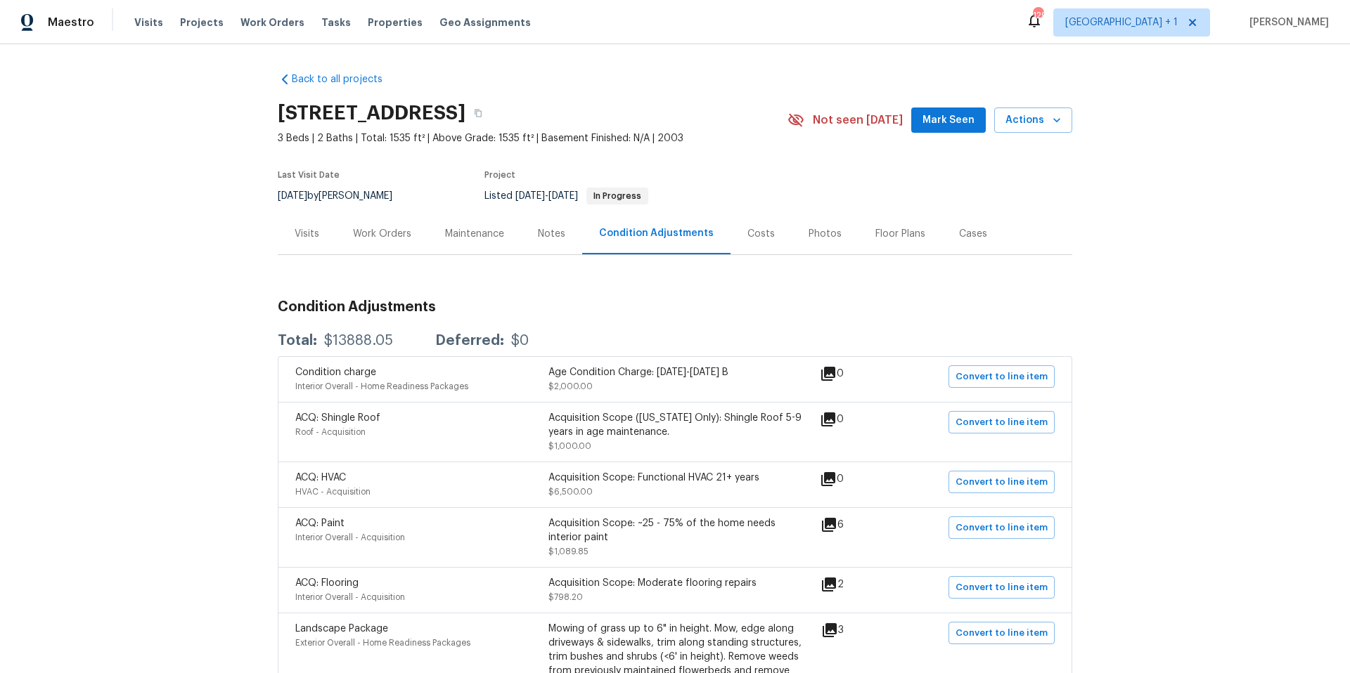
click at [543, 236] on div "Notes" at bounding box center [551, 234] width 27 height 14
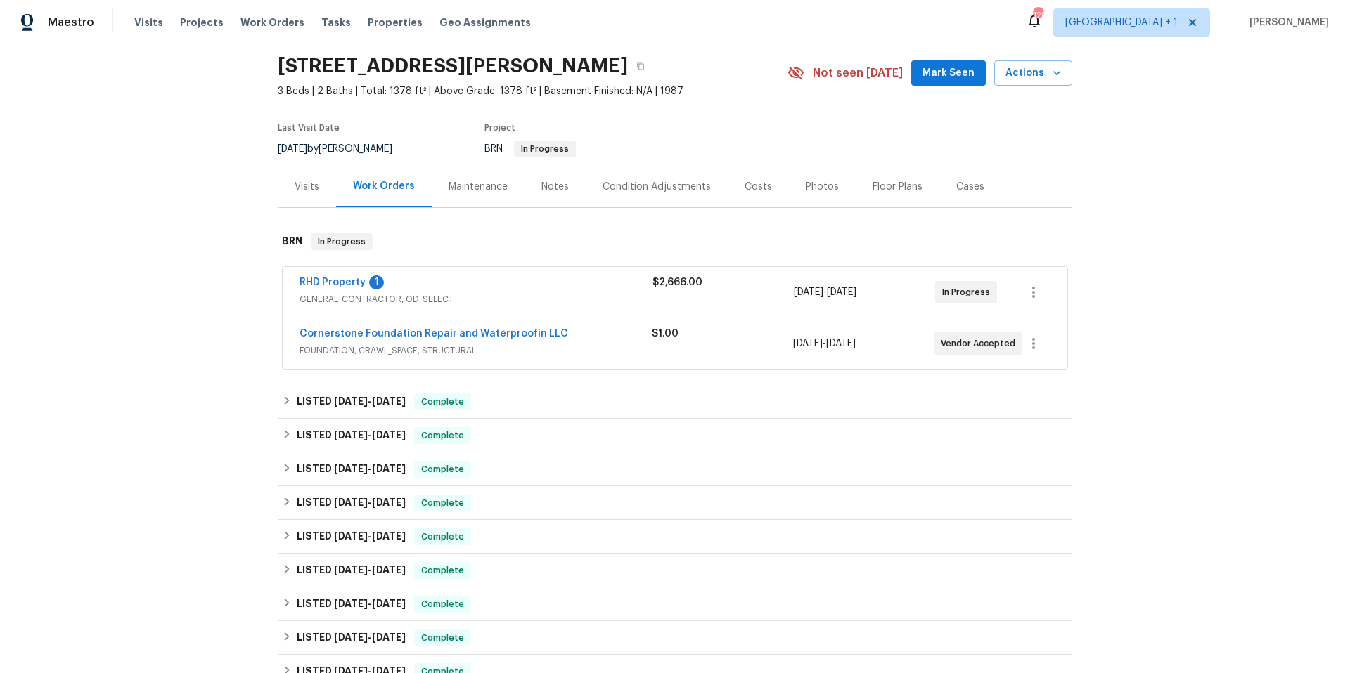
scroll to position [131, 0]
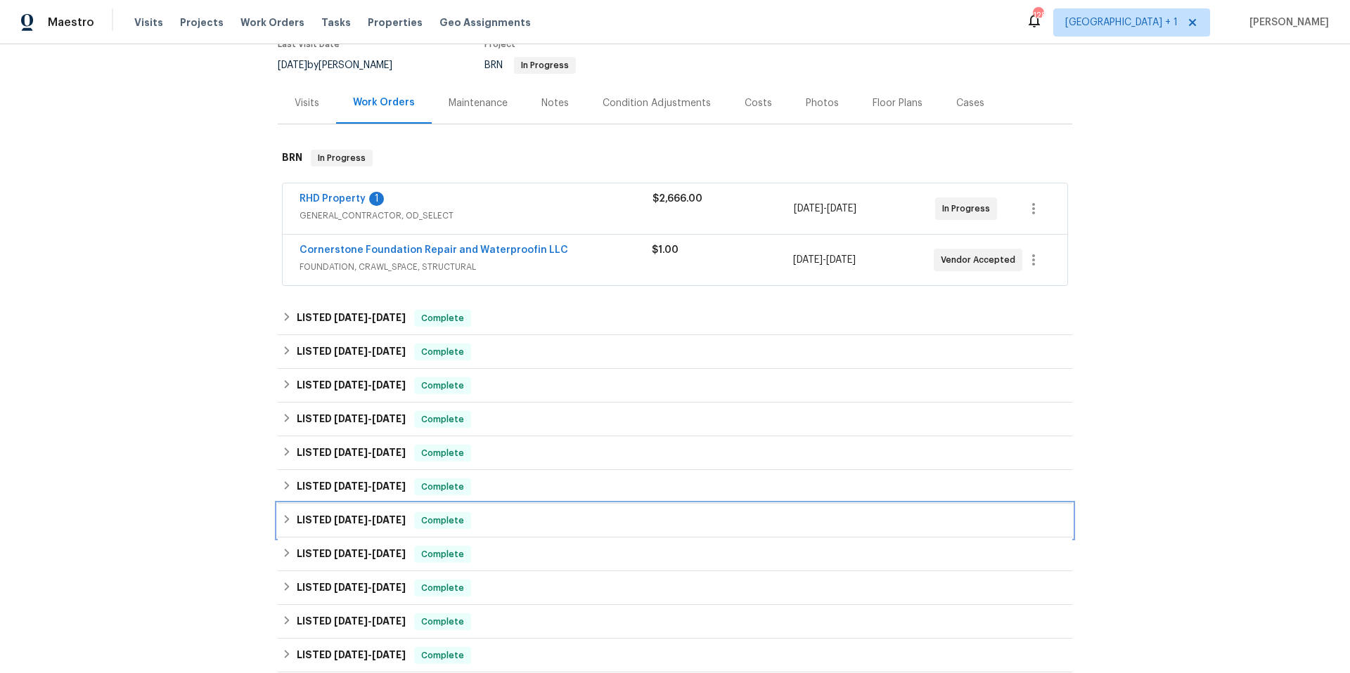
click at [545, 526] on div "LISTED 12/13/24 - 12/20/24 Complete" at bounding box center [675, 520] width 786 height 17
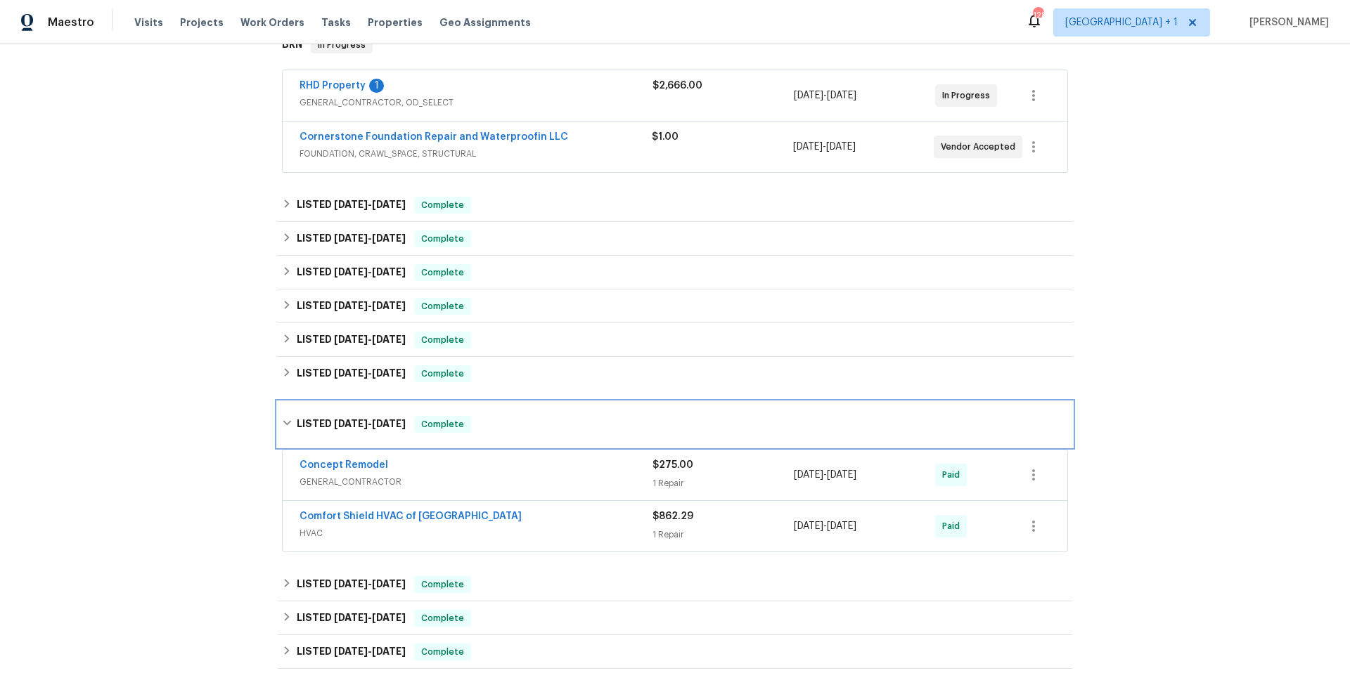
scroll to position [266, 0]
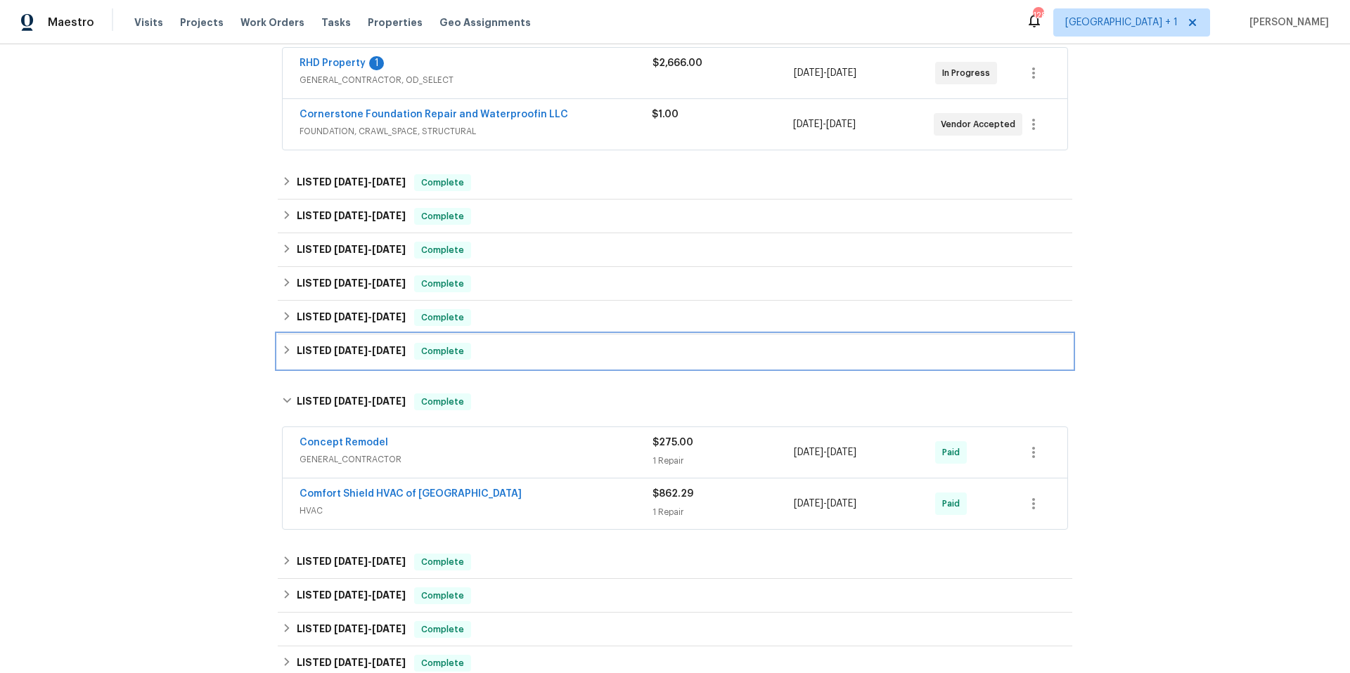
click at [532, 361] on div "LISTED 3/6/25 - 3/7/25 Complete" at bounding box center [675, 352] width 794 height 34
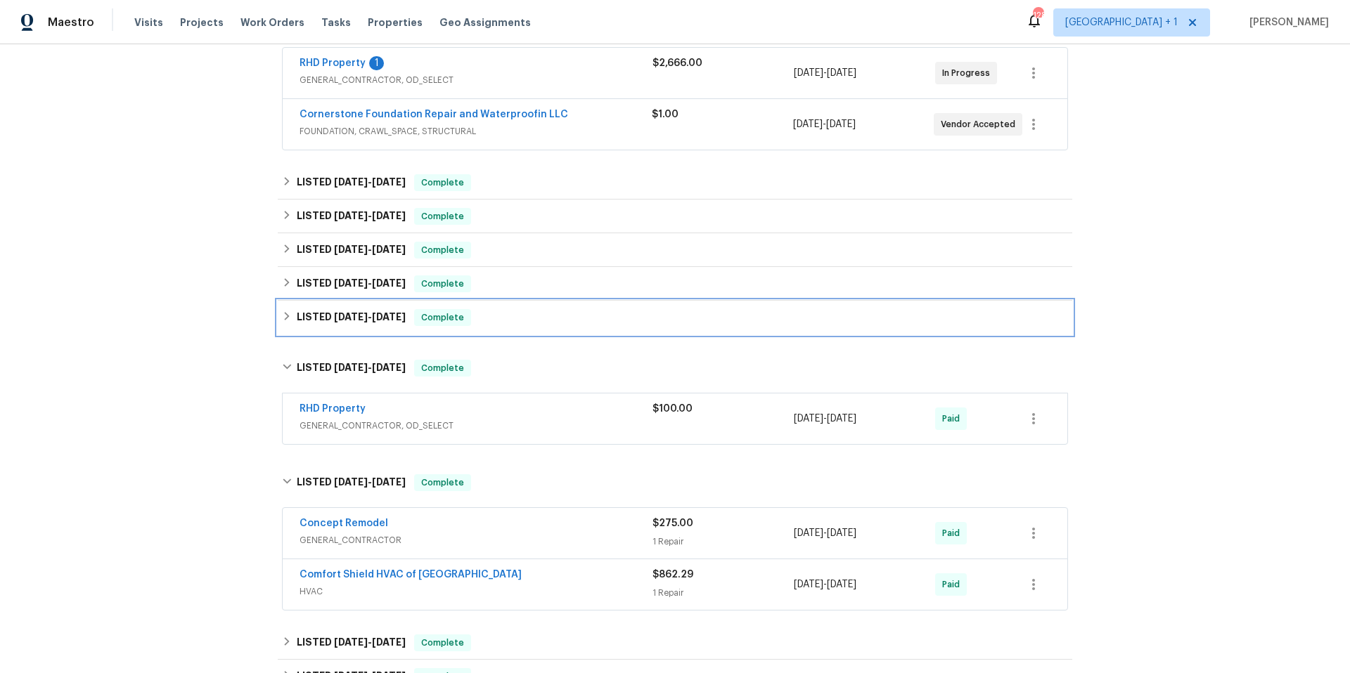
click at [555, 328] on div "LISTED 3/26/25 - 4/25/25 Complete" at bounding box center [675, 318] width 794 height 34
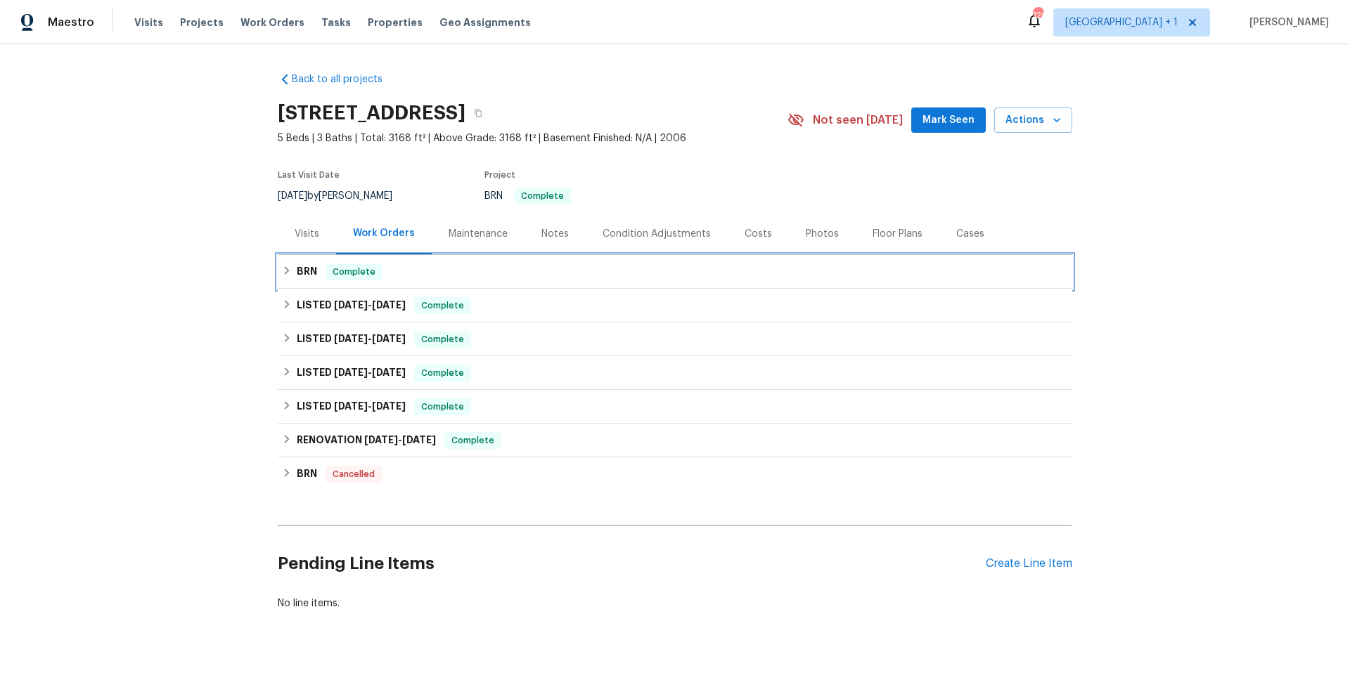
click at [441, 270] on div "BRN Complete" at bounding box center [675, 272] width 786 height 17
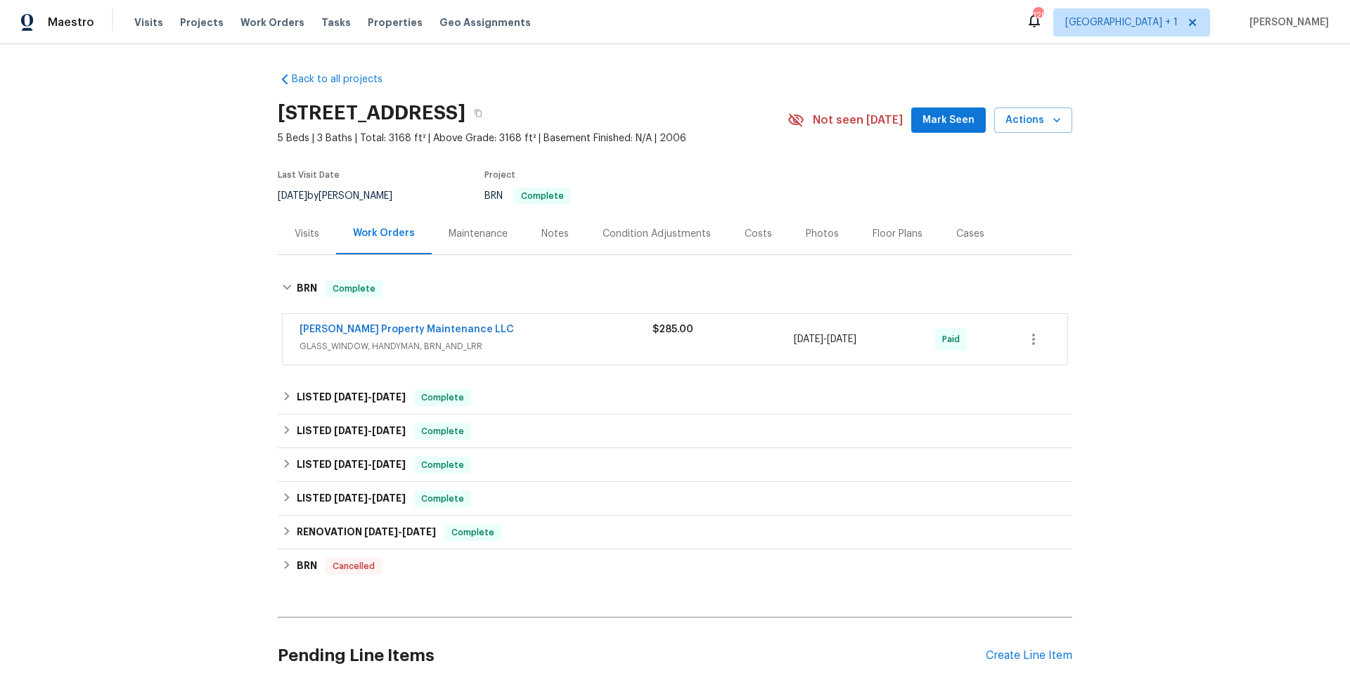
click at [505, 325] on div "Glen Property Maintenance LLC" at bounding box center [475, 331] width 353 height 17
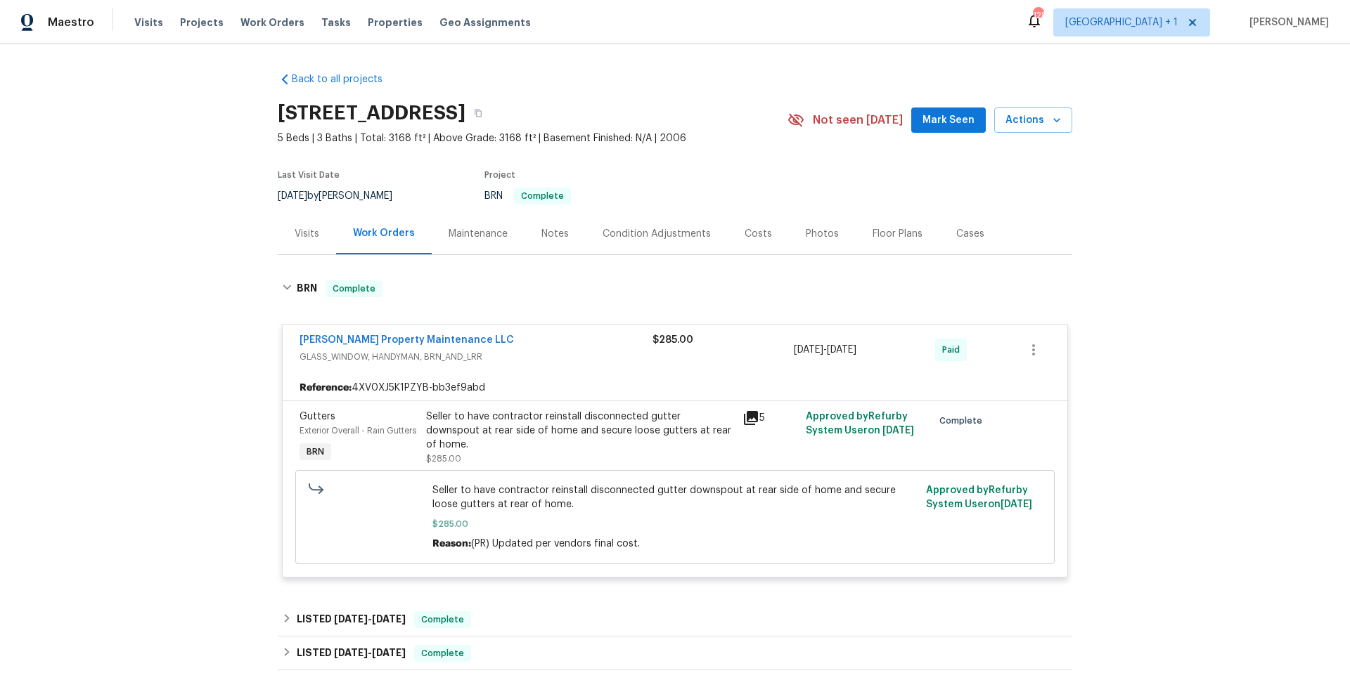
click at [745, 422] on icon at bounding box center [750, 418] width 17 height 17
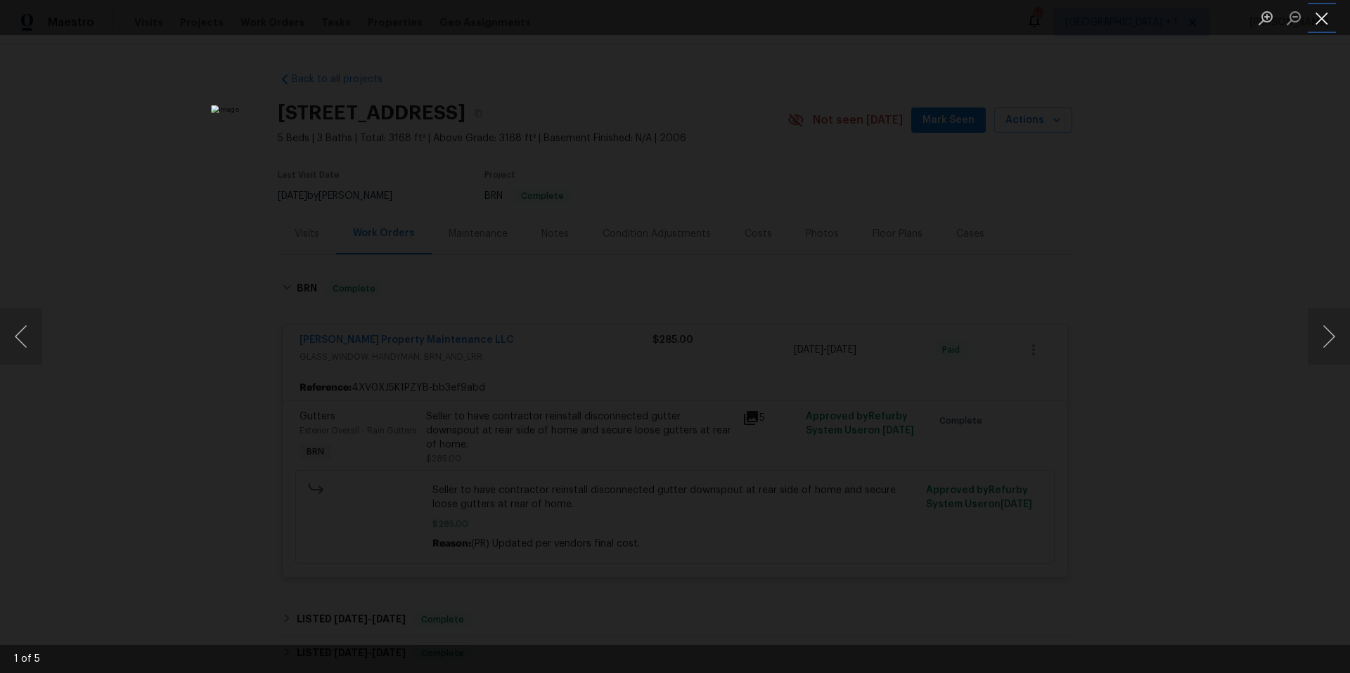
click at [1321, 20] on button "Close lightbox" at bounding box center [1321, 18] width 28 height 25
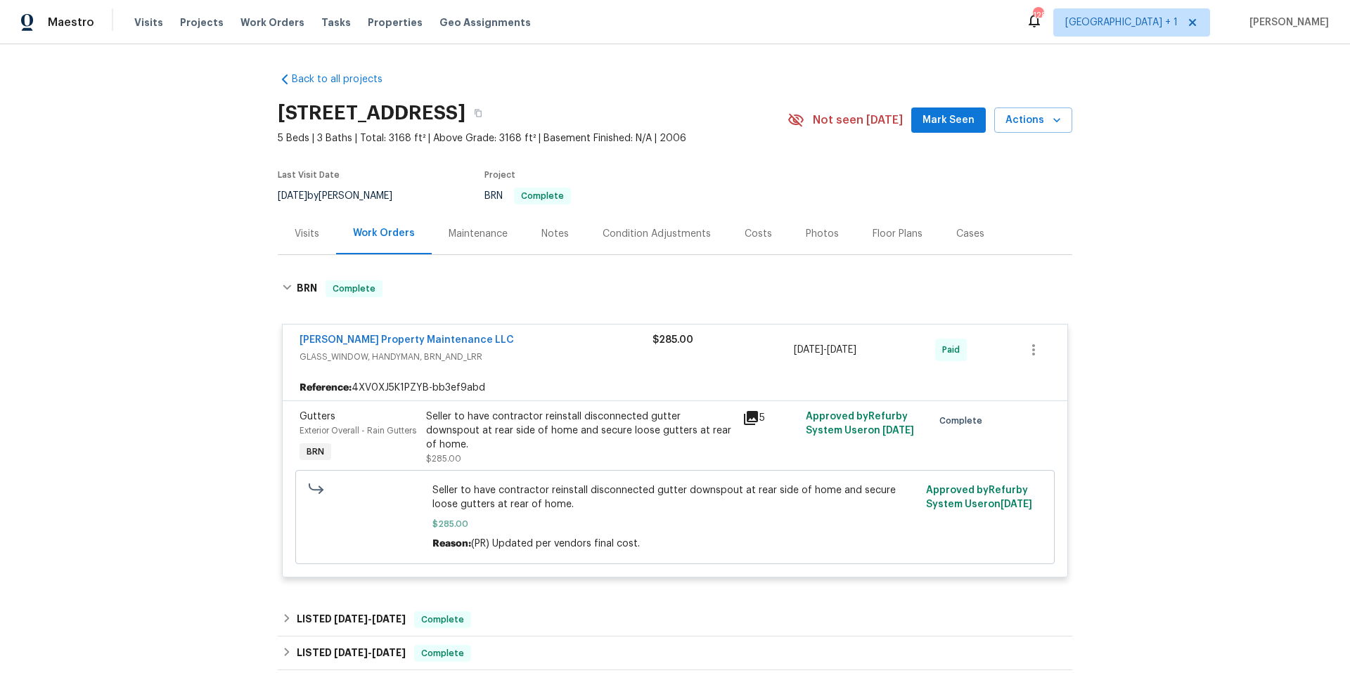
click at [629, 415] on div "Seller to have contractor reinstall disconnected gutter downspout at rear side …" at bounding box center [580, 431] width 308 height 42
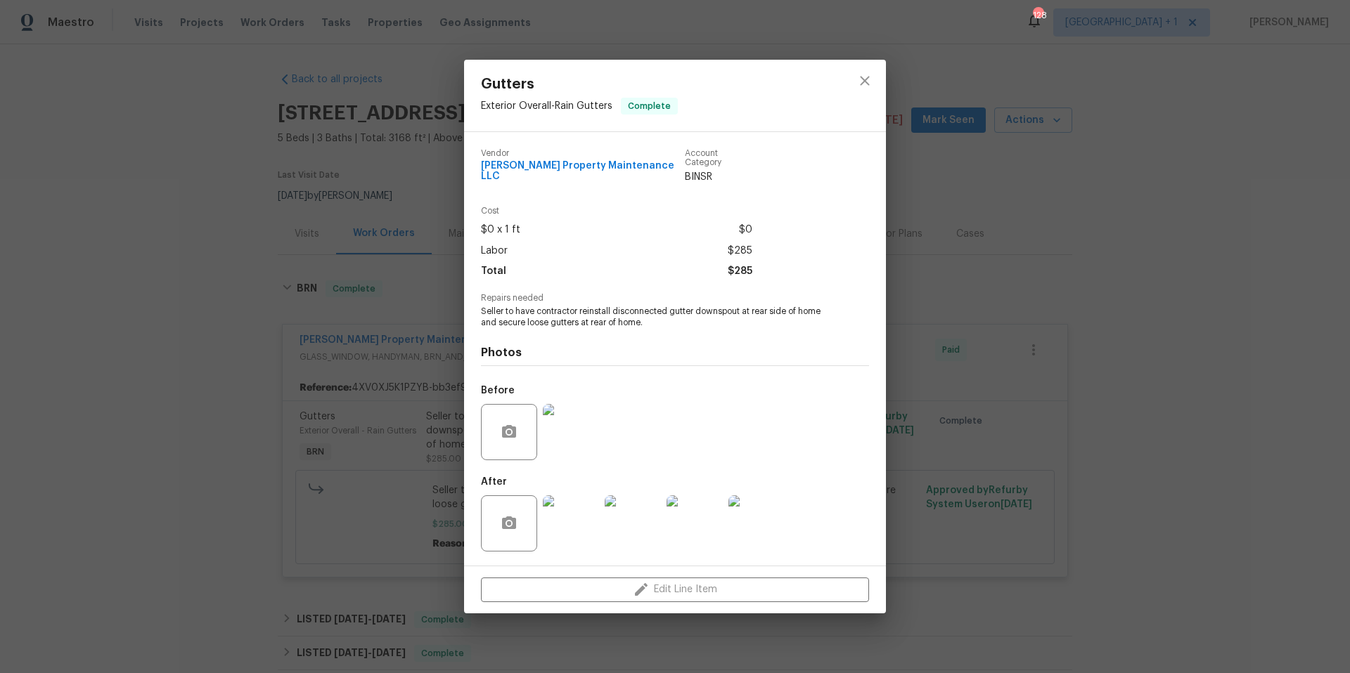
click at [567, 415] on img at bounding box center [571, 432] width 56 height 56
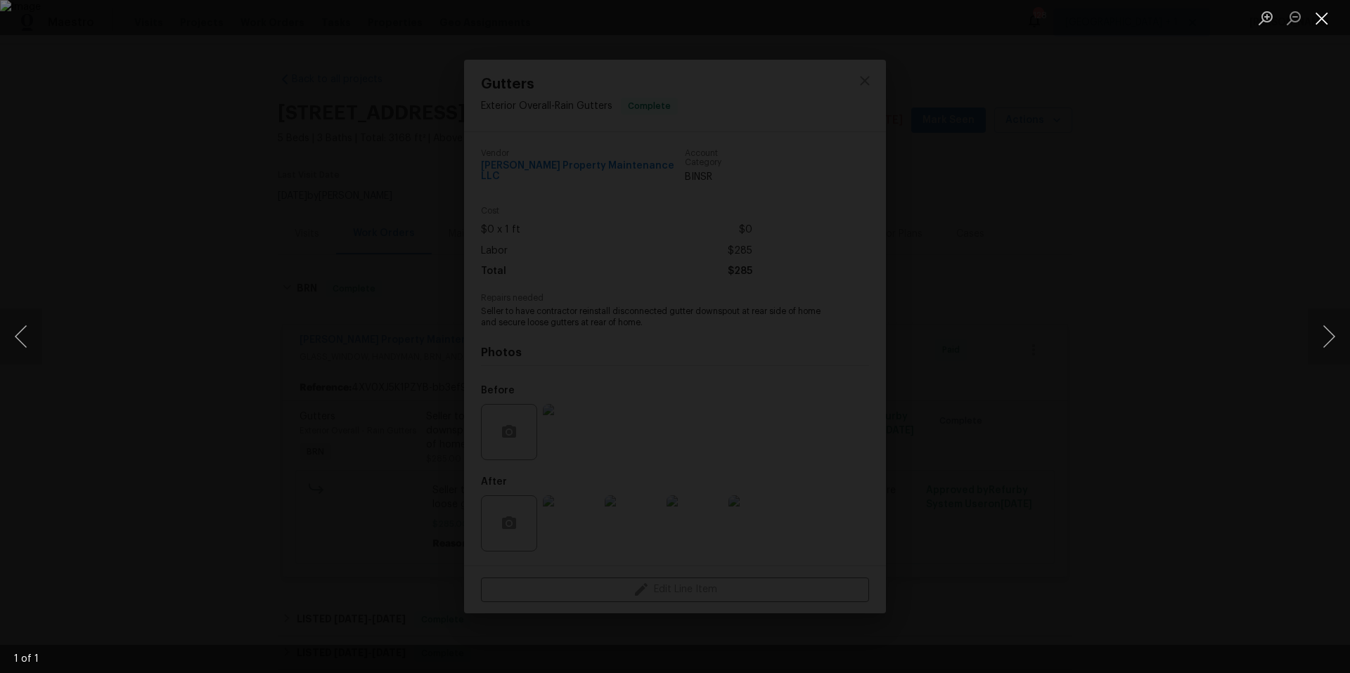
click at [1319, 19] on button "Close lightbox" at bounding box center [1321, 18] width 28 height 25
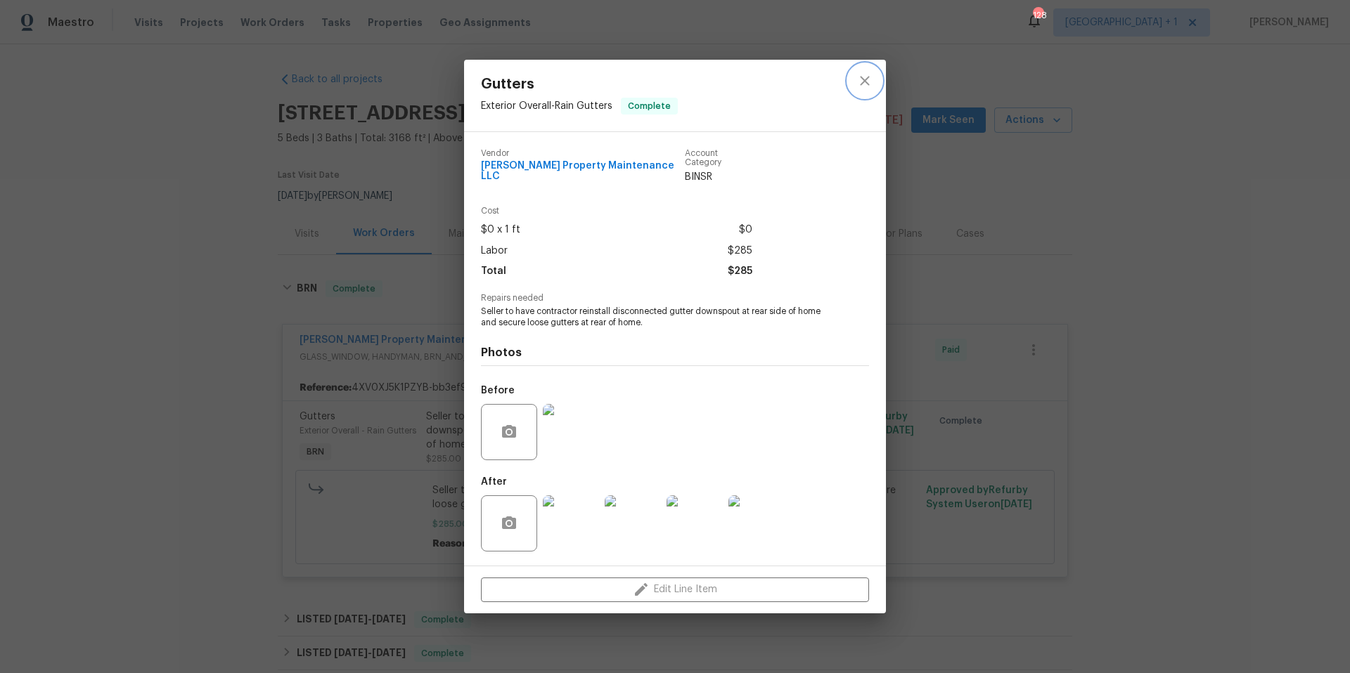
click at [869, 86] on icon "close" at bounding box center [864, 81] width 9 height 9
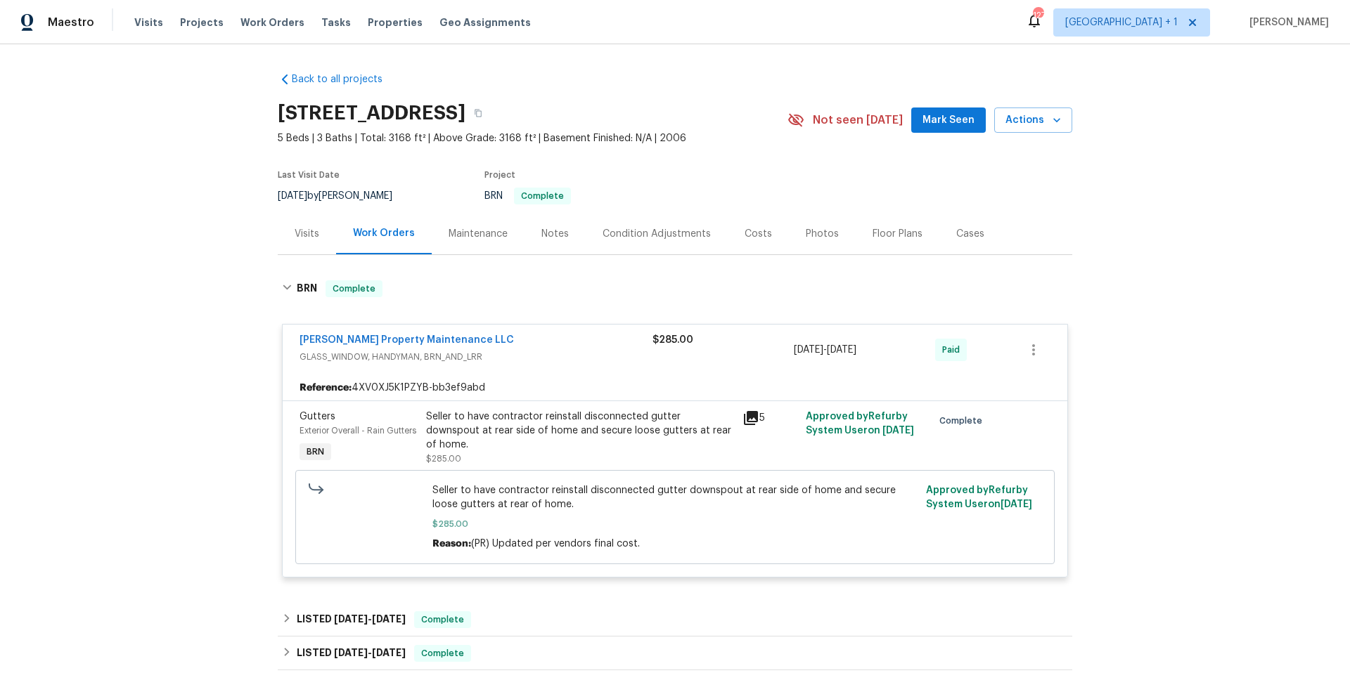
click at [727, 426] on div "Seller to have contractor reinstall disconnected gutter downspout at rear side …" at bounding box center [580, 431] width 308 height 42
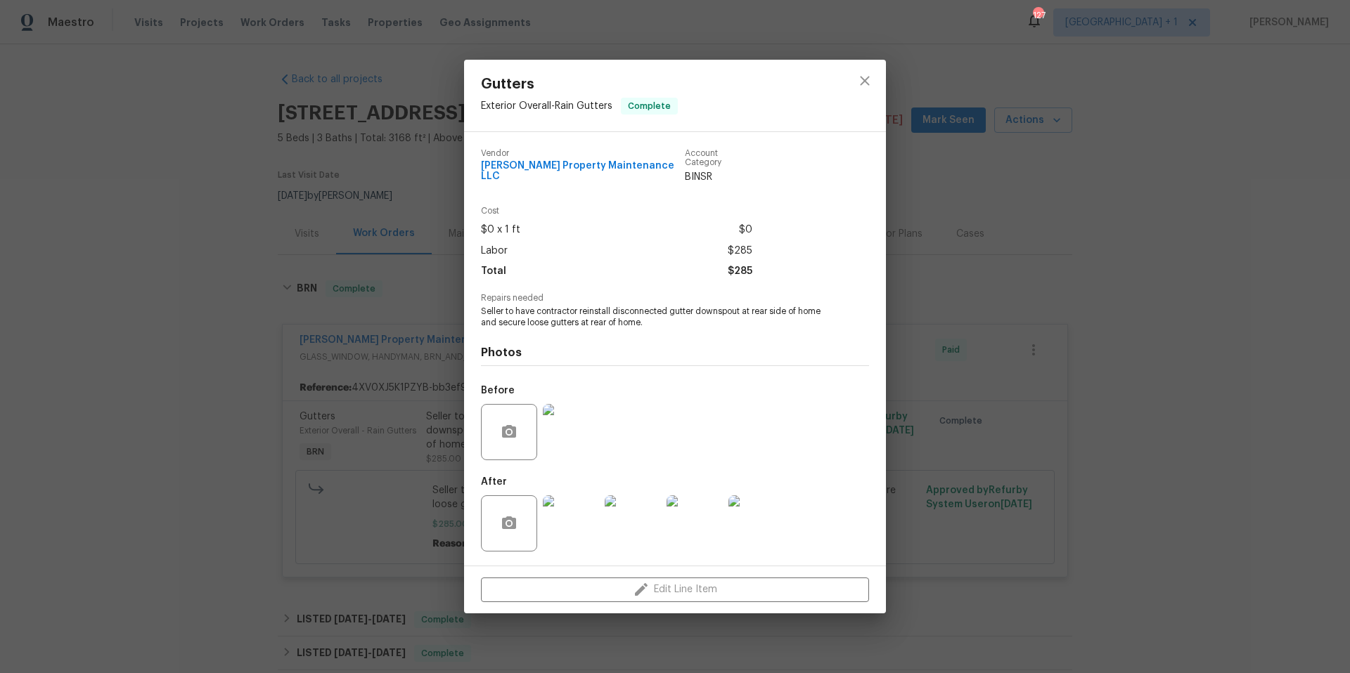
click at [569, 528] on img at bounding box center [571, 524] width 56 height 56
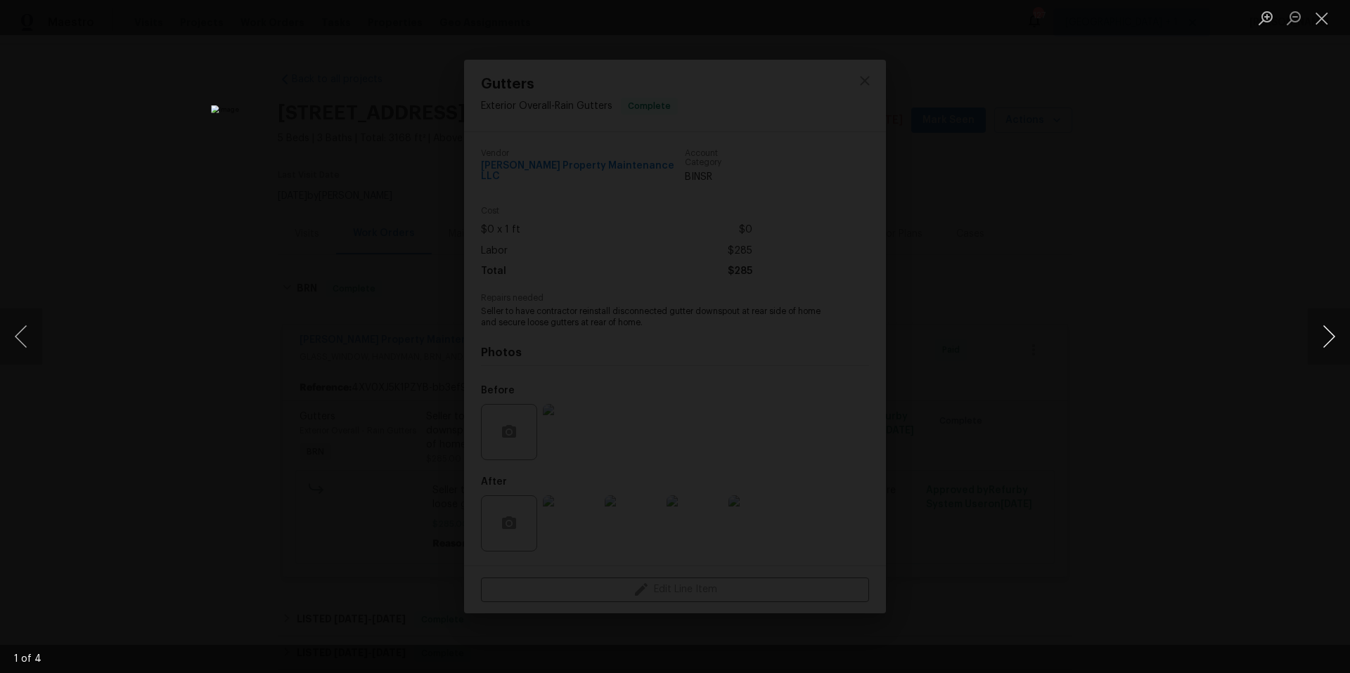
click at [1321, 339] on button "Next image" at bounding box center [1328, 337] width 42 height 56
click at [395, 108] on div "Lightbox" at bounding box center [675, 336] width 1350 height 673
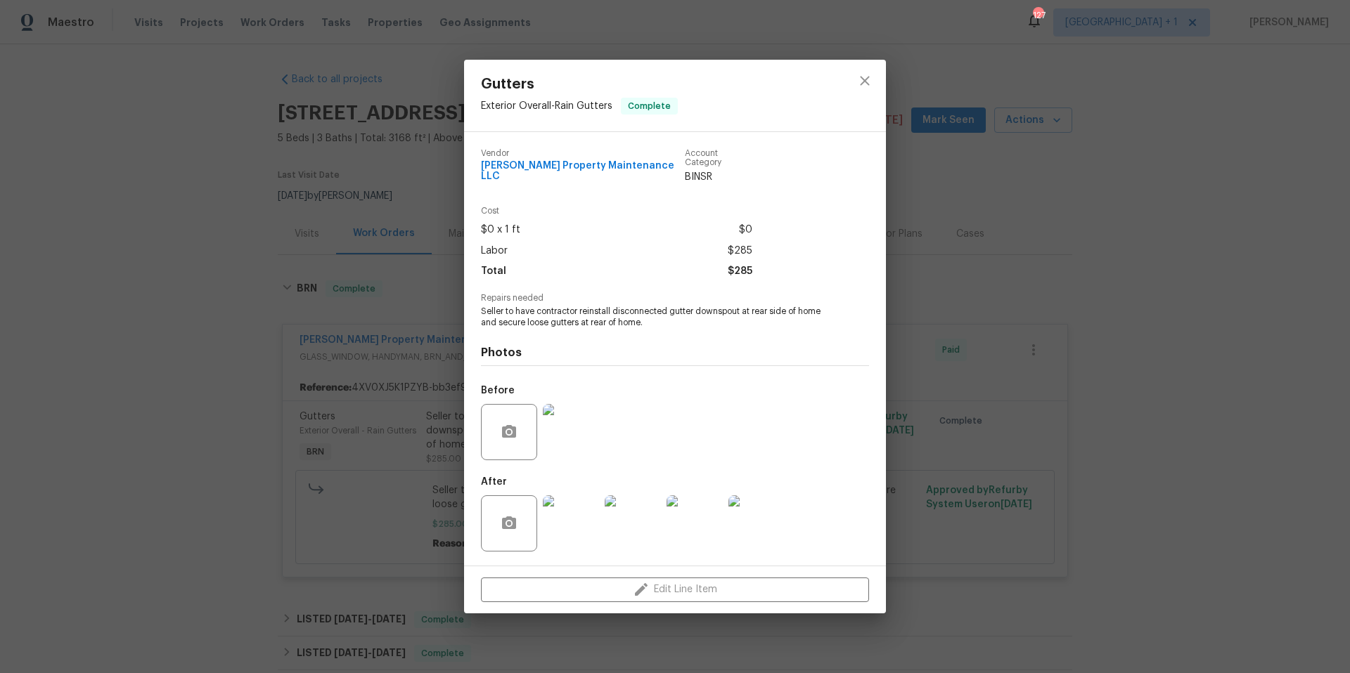
click at [667, 294] on span "Repairs needed" at bounding box center [675, 298] width 388 height 9
click at [865, 84] on icon "close" at bounding box center [864, 81] width 9 height 9
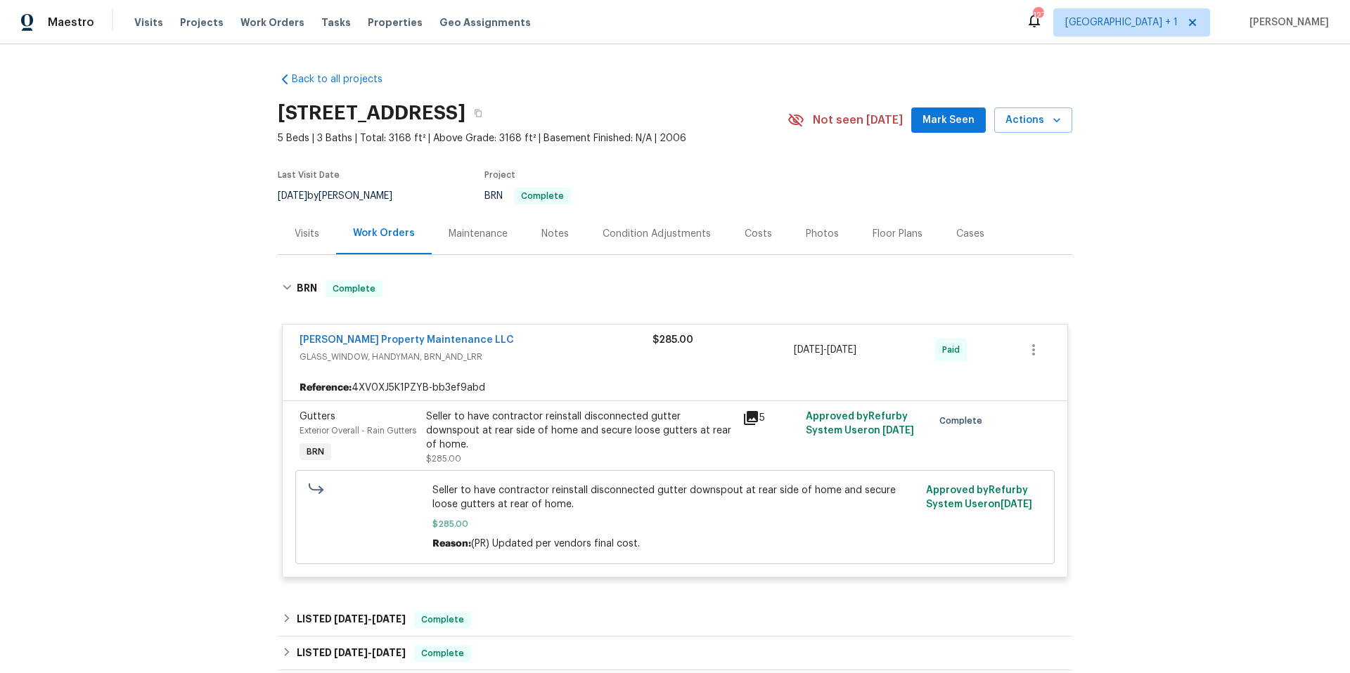
click at [750, 420] on icon at bounding box center [750, 418] width 17 height 17
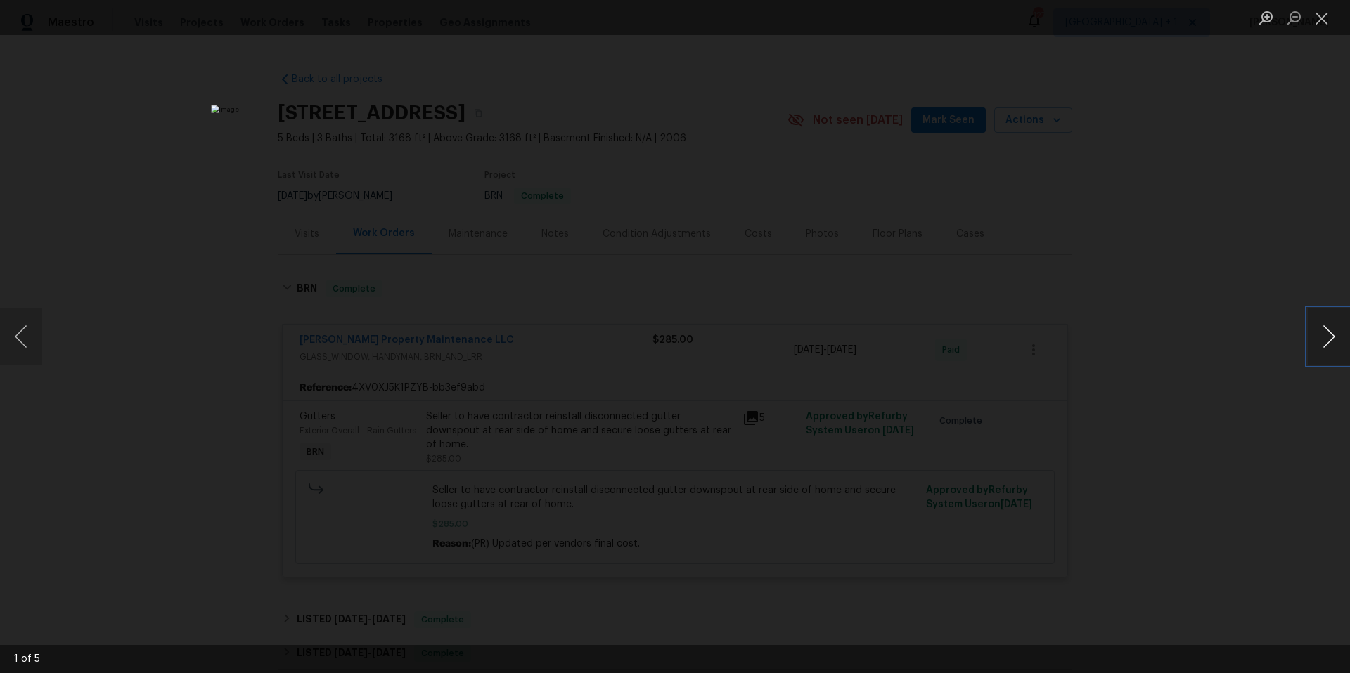
click at [1323, 339] on button "Next image" at bounding box center [1328, 337] width 42 height 56
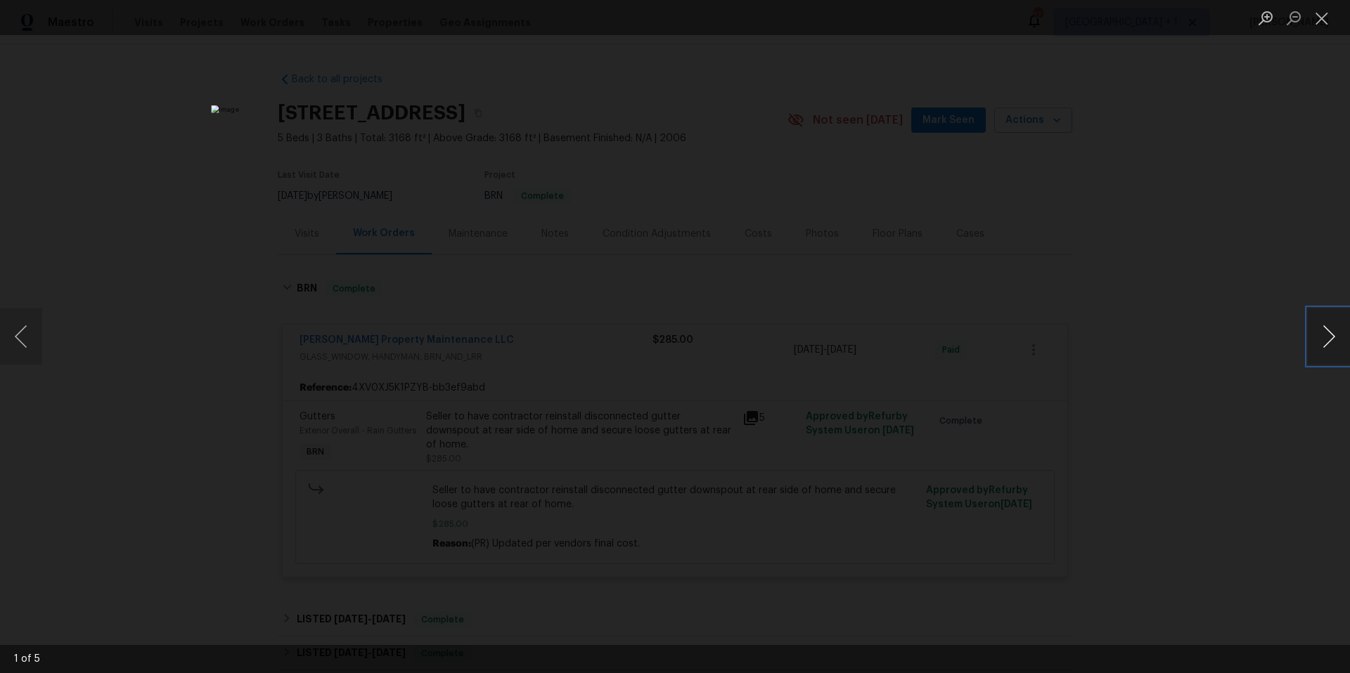
click at [1323, 339] on button "Next image" at bounding box center [1328, 337] width 42 height 56
click at [1323, 22] on button "Close lightbox" at bounding box center [1321, 18] width 28 height 25
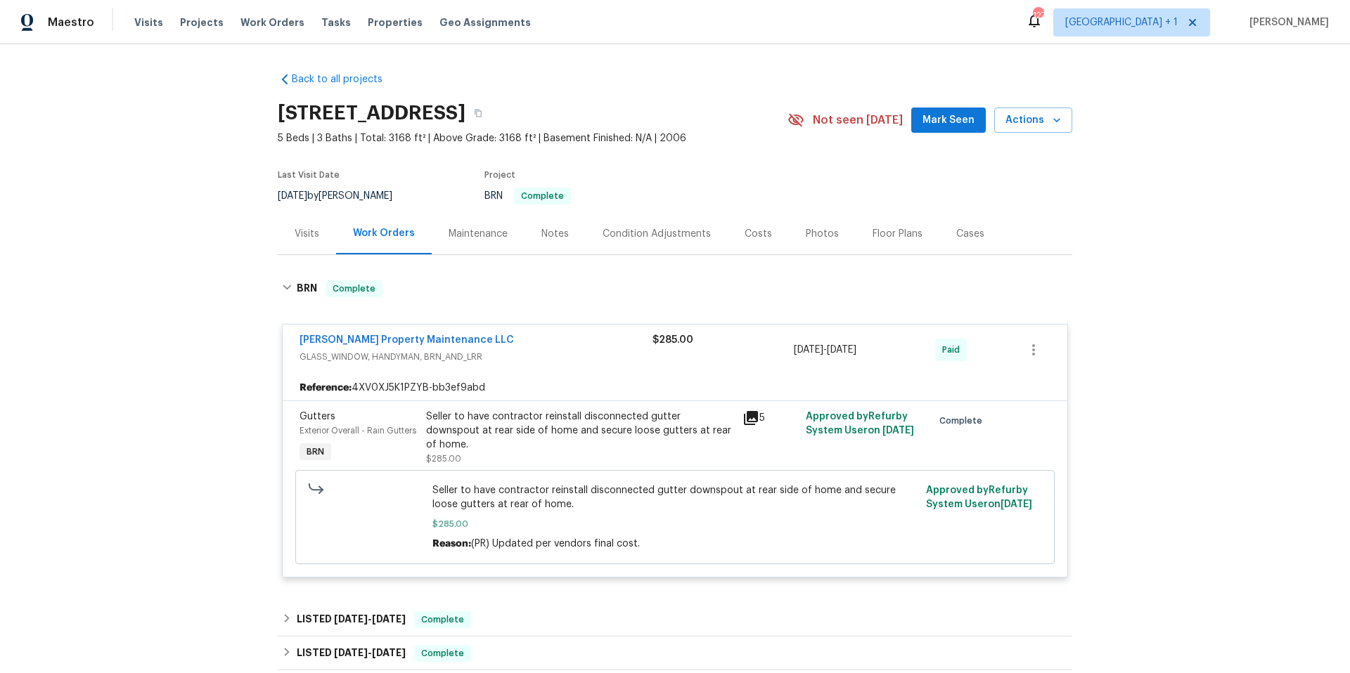
click at [810, 231] on div "Photos" at bounding box center [822, 234] width 33 height 14
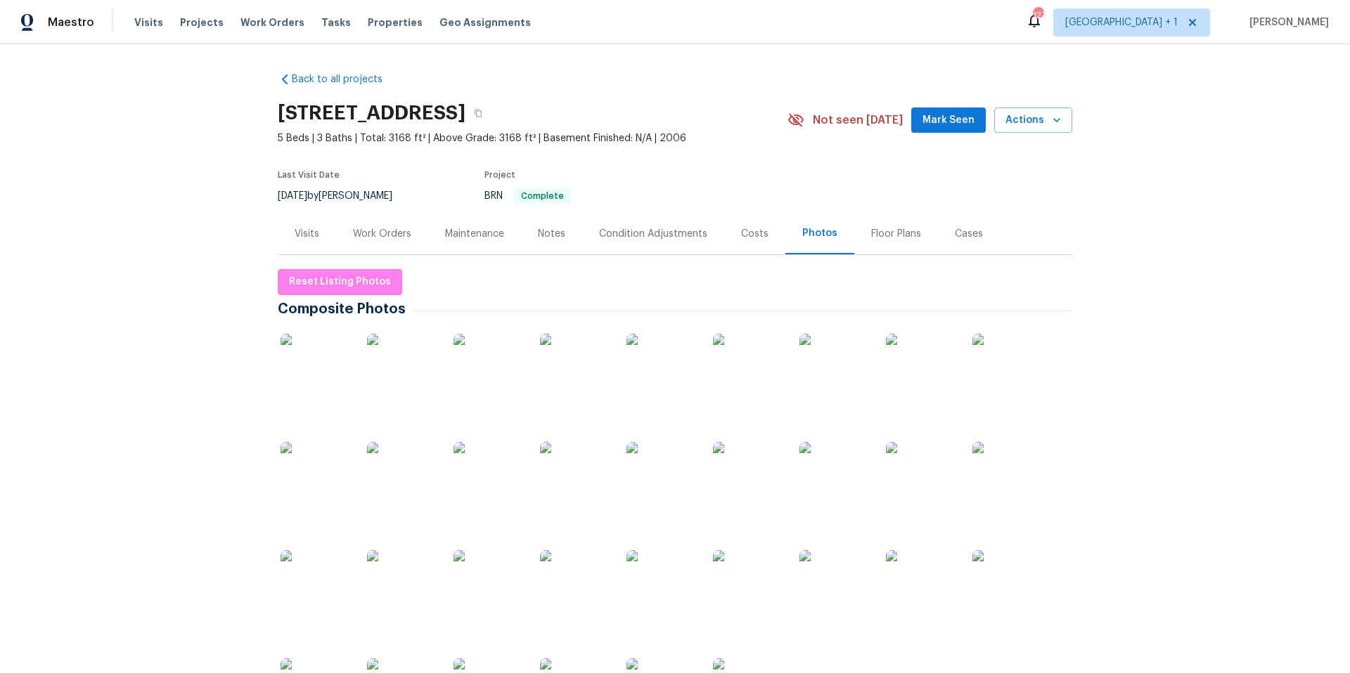
click at [1004, 584] on img at bounding box center [1007, 585] width 70 height 70
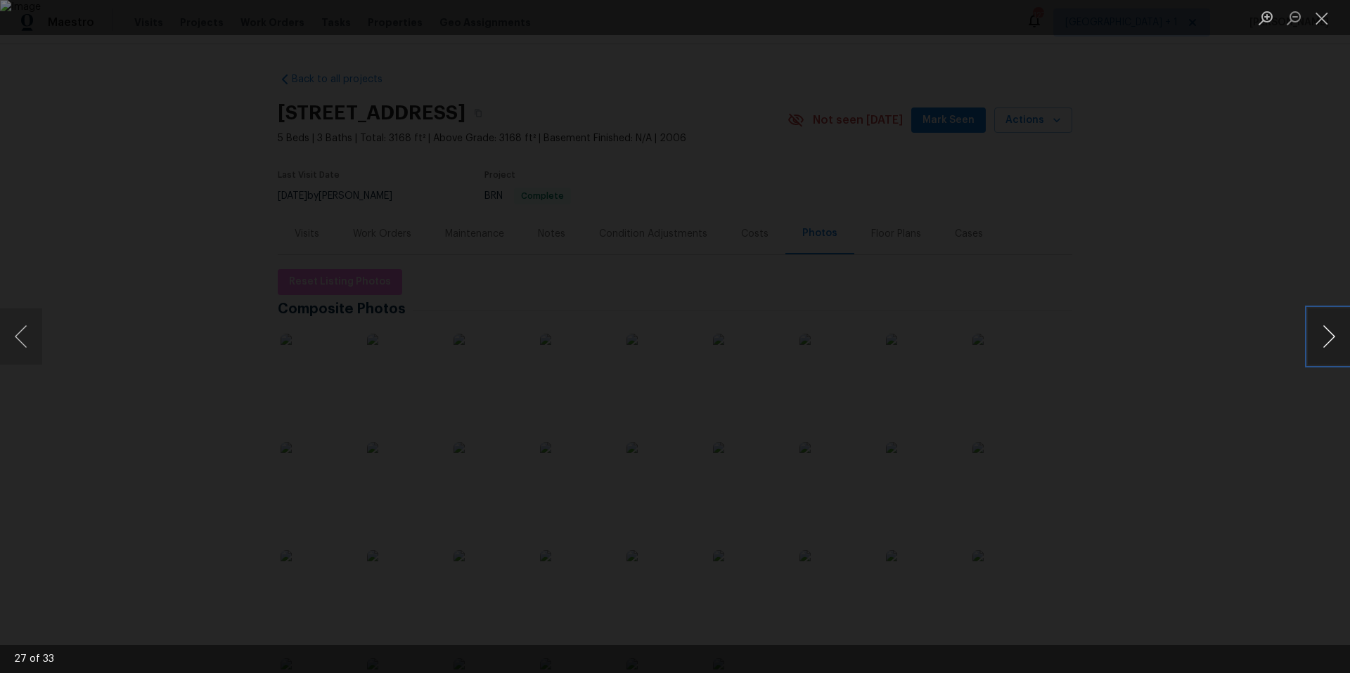
click at [1324, 340] on button "Next image" at bounding box center [1328, 337] width 42 height 56
